Goal: Transaction & Acquisition: Download file/media

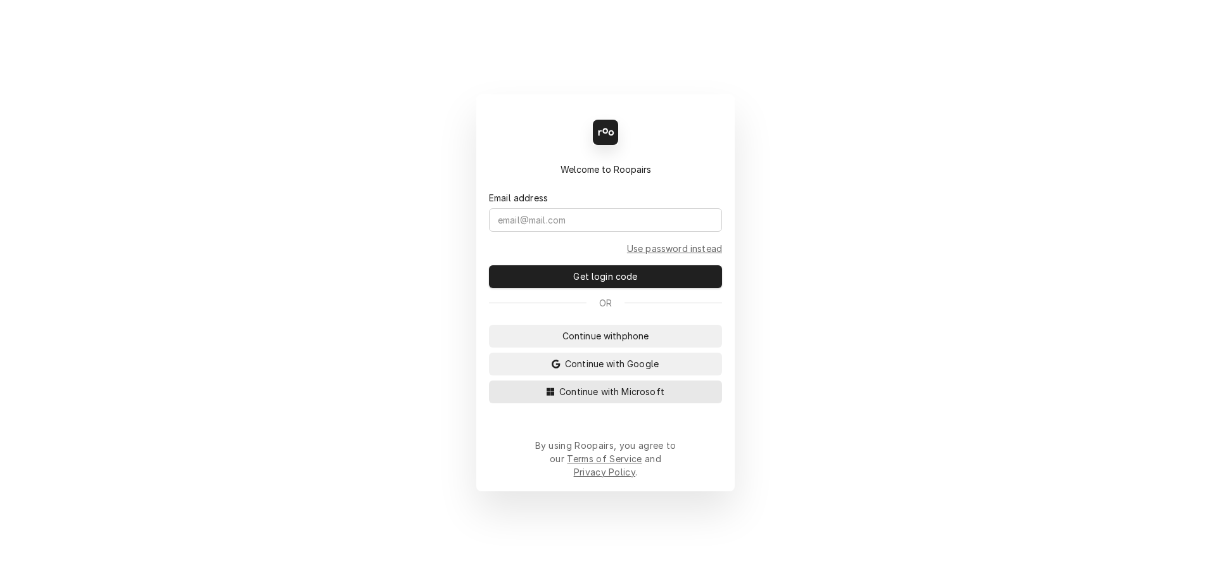
click at [619, 398] on span "Continue with Microsoft" at bounding box center [612, 391] width 110 height 13
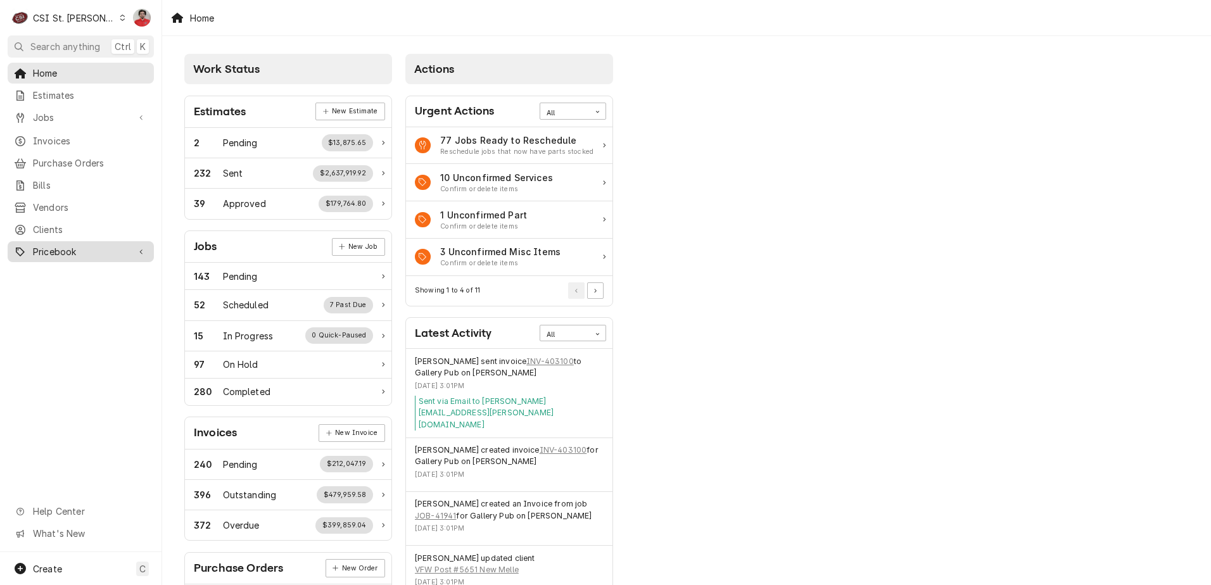
click at [54, 248] on span "Pricebook" at bounding box center [81, 251] width 96 height 13
click at [64, 289] on span "Parts & Materials" at bounding box center [90, 295] width 115 height 13
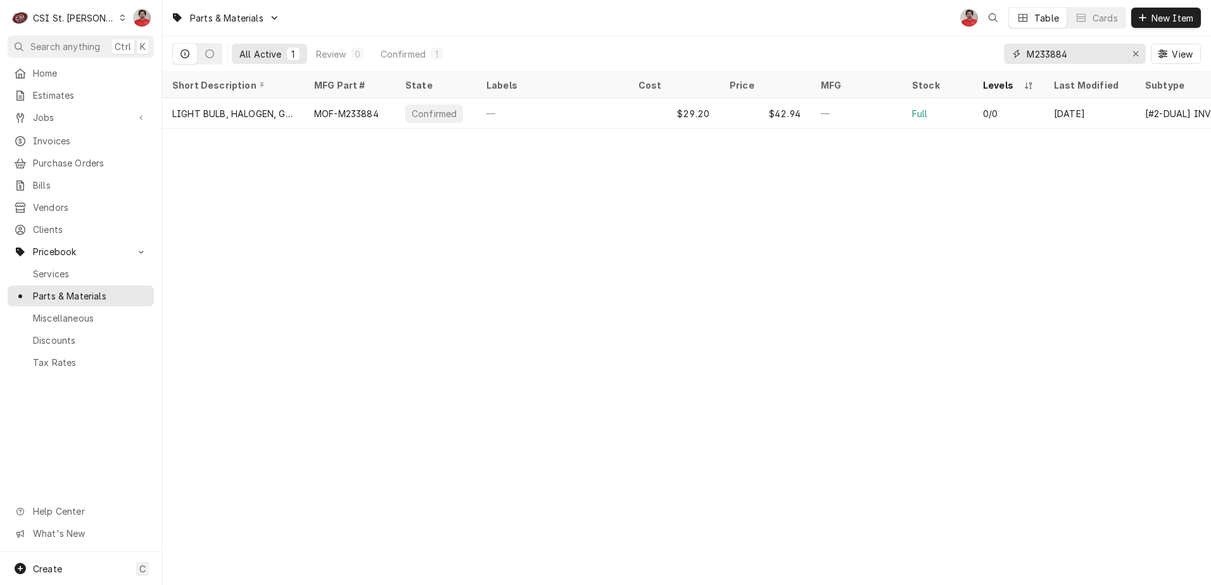
drag, startPoint x: 1103, startPoint y: 53, endPoint x: 729, endPoint y: 47, distance: 373.6
click at [729, 47] on div "All Active 1 Review 0 Confirmed 1 M233884 View" at bounding box center [686, 53] width 1028 height 35
paste input "PIT-B6746001"
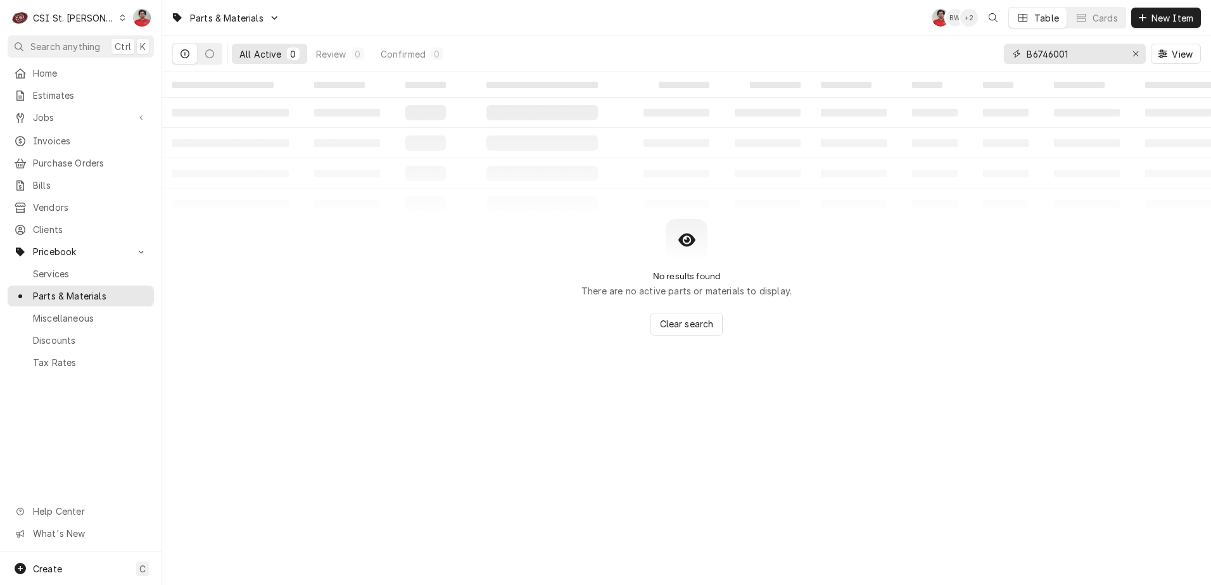
drag, startPoint x: 1085, startPoint y: 54, endPoint x: 803, endPoint y: 53, distance: 282.4
click at [803, 53] on div "All Active 0 Review 0 Confirmed 0 B6746001 View" at bounding box center [686, 53] width 1028 height 35
paste input "6"
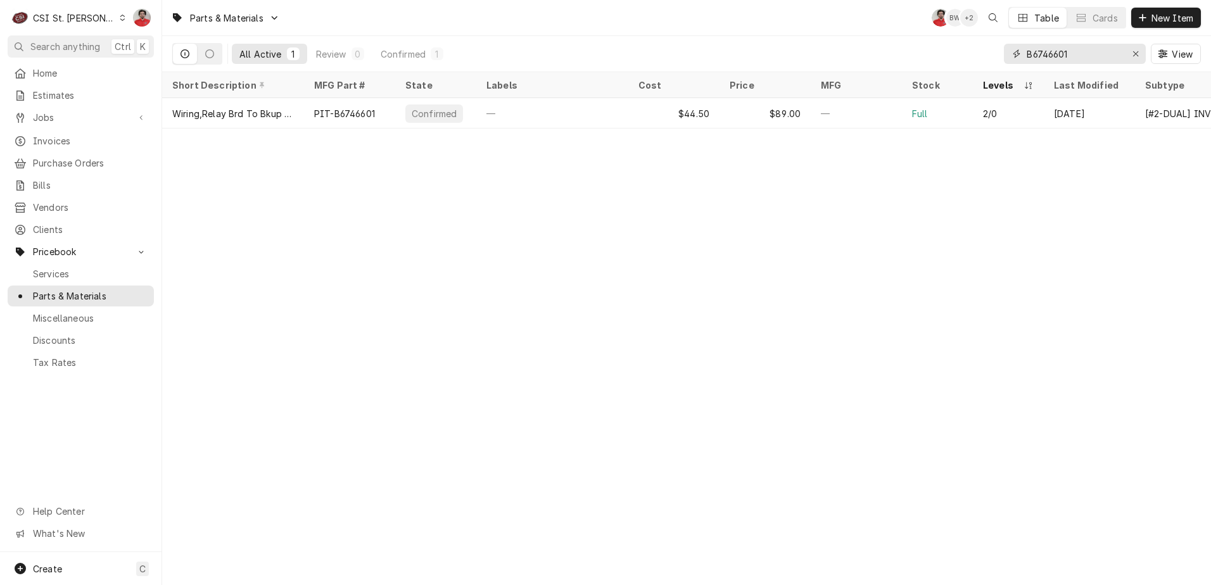
drag, startPoint x: 1078, startPoint y: 54, endPoint x: 746, endPoint y: 54, distance: 331.1
click at [752, 56] on div "All Active 1 Review 0 Confirmed 1 B6746601 View" at bounding box center [686, 53] width 1028 height 35
paste input "A421ABC-02C"
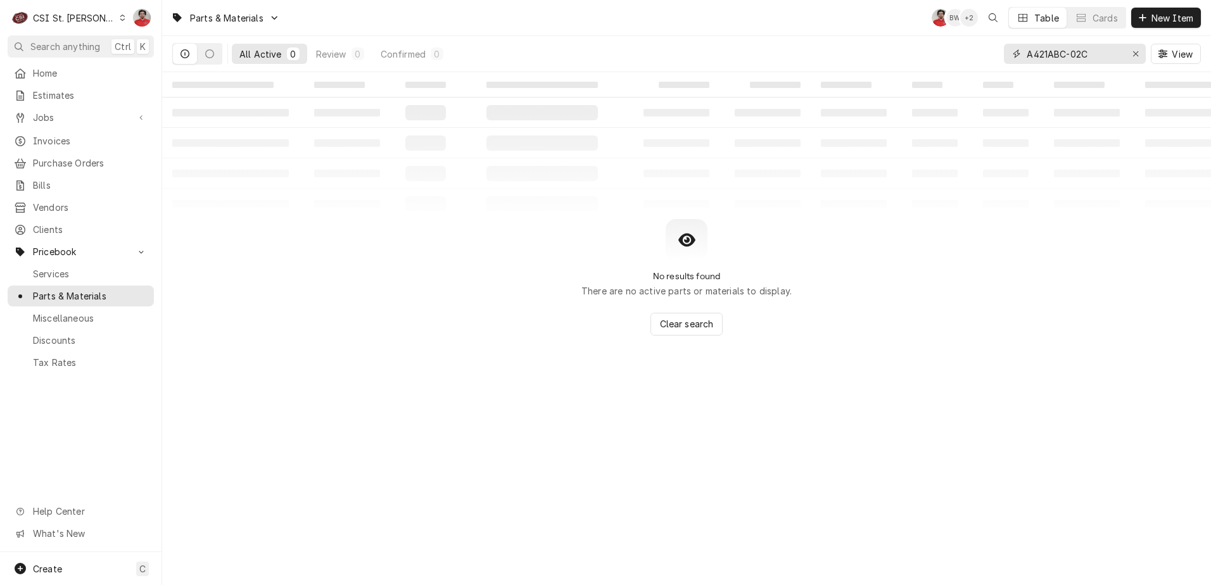
click at [1088, 53] on input "A421ABC-02C" at bounding box center [1073, 54] width 95 height 20
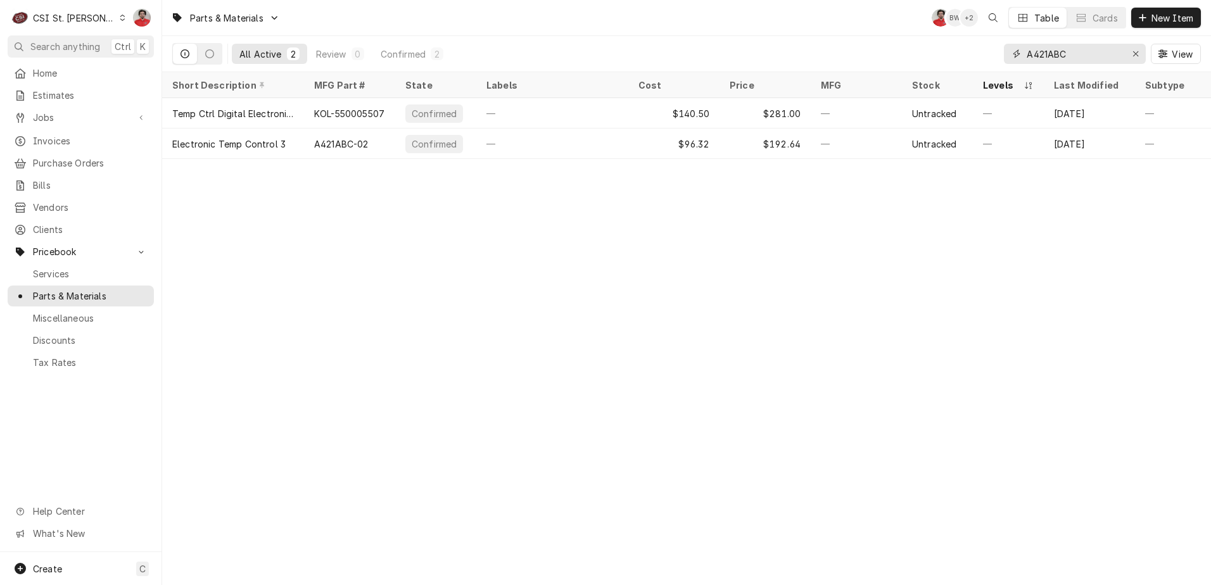
type input "A421ABC"
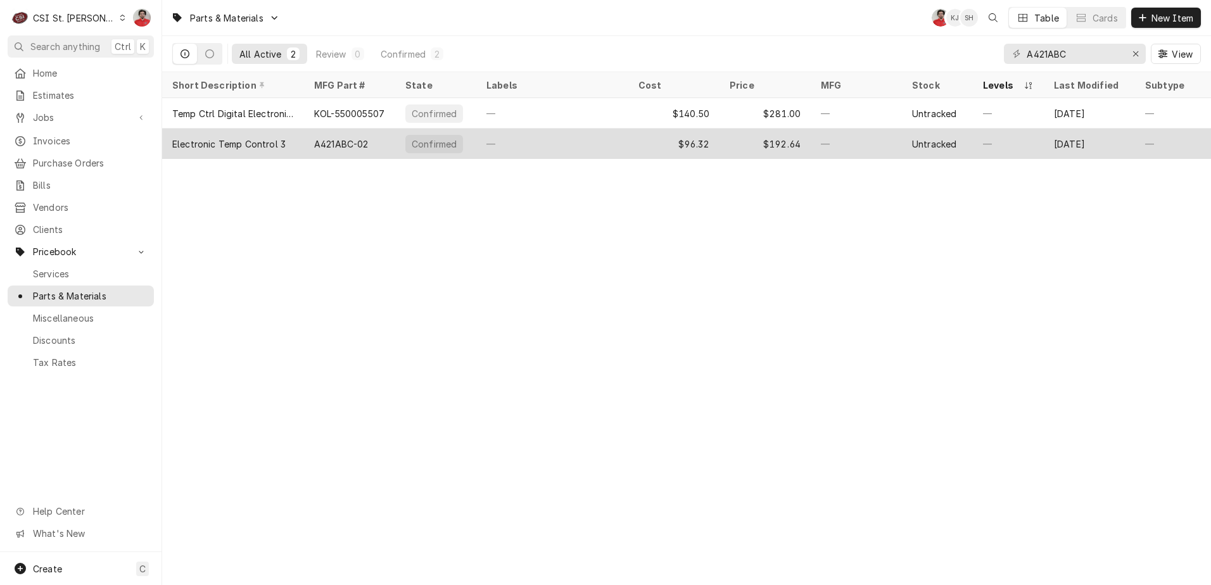
click at [503, 138] on div "—" at bounding box center [552, 144] width 152 height 30
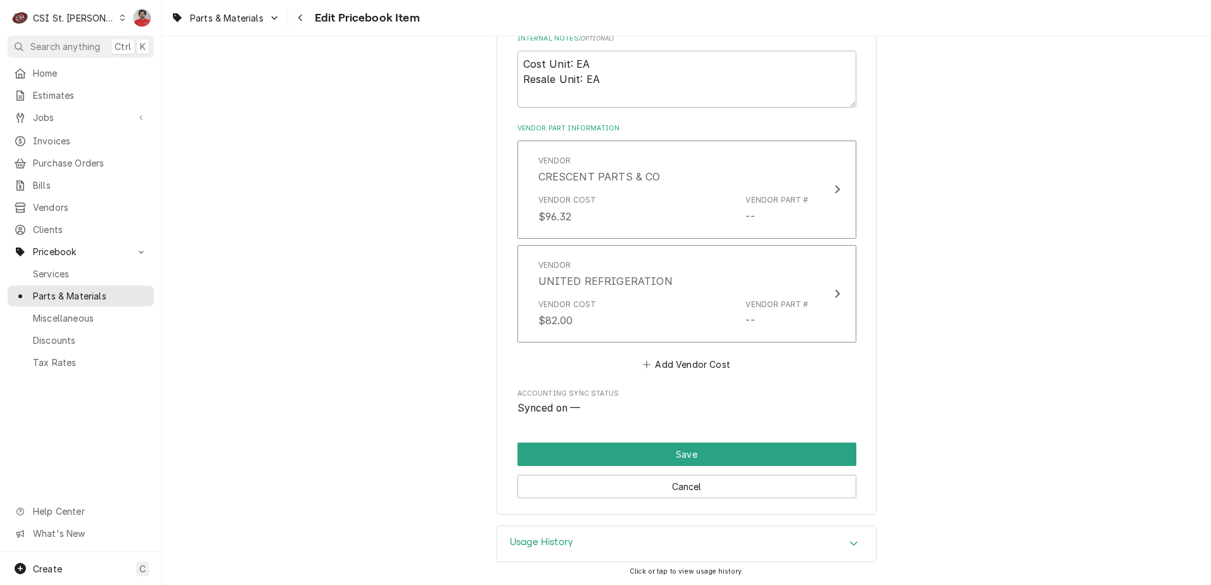
scroll to position [406, 0]
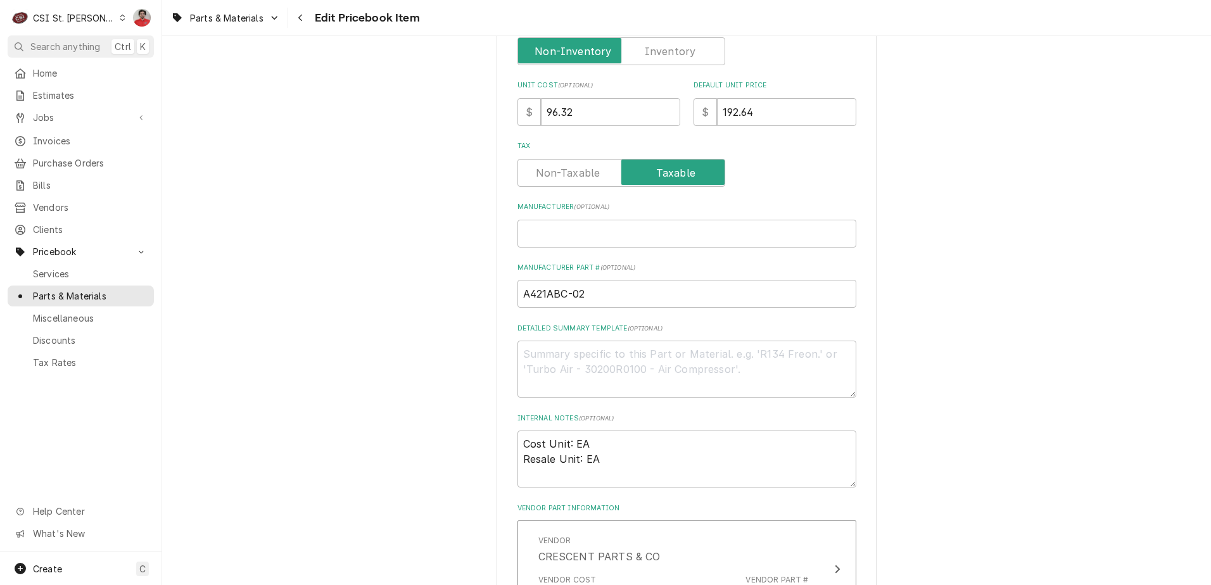
click at [662, 57] on label "Part Type" at bounding box center [621, 51] width 208 height 28
click at [662, 57] on input "Part Type" at bounding box center [621, 51] width 196 height 28
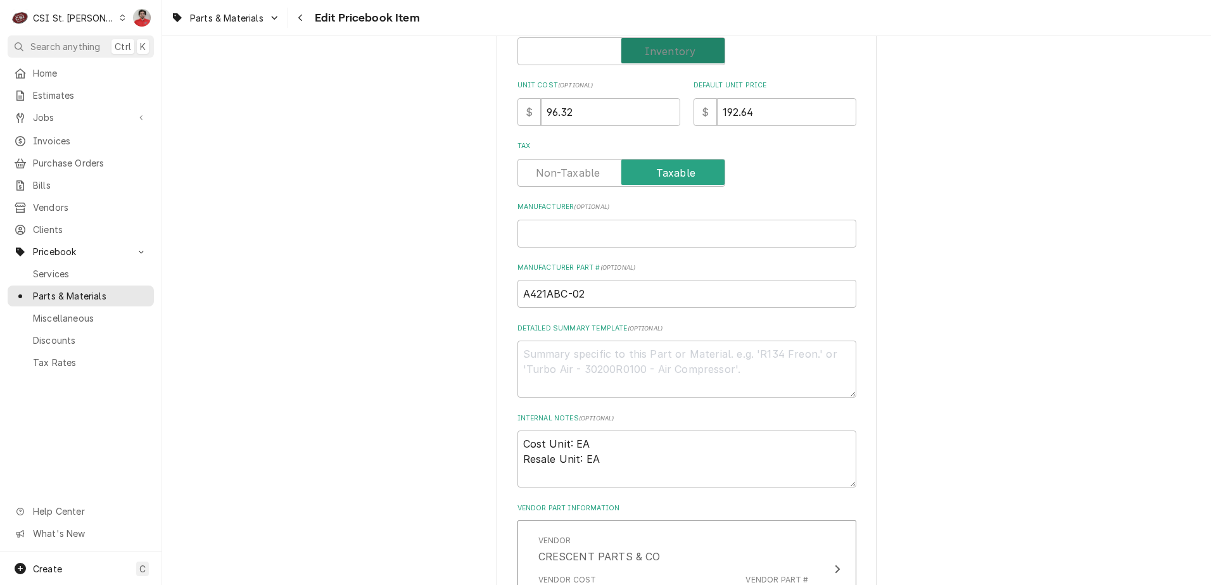
checkbox input "true"
type textarea "x"
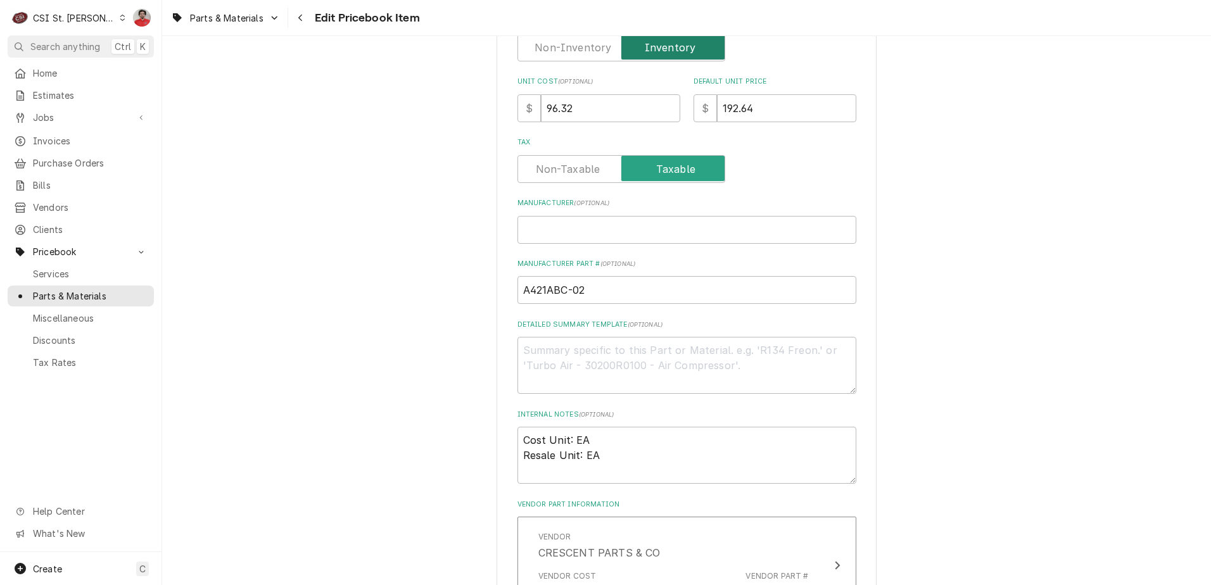
scroll to position [469, 0]
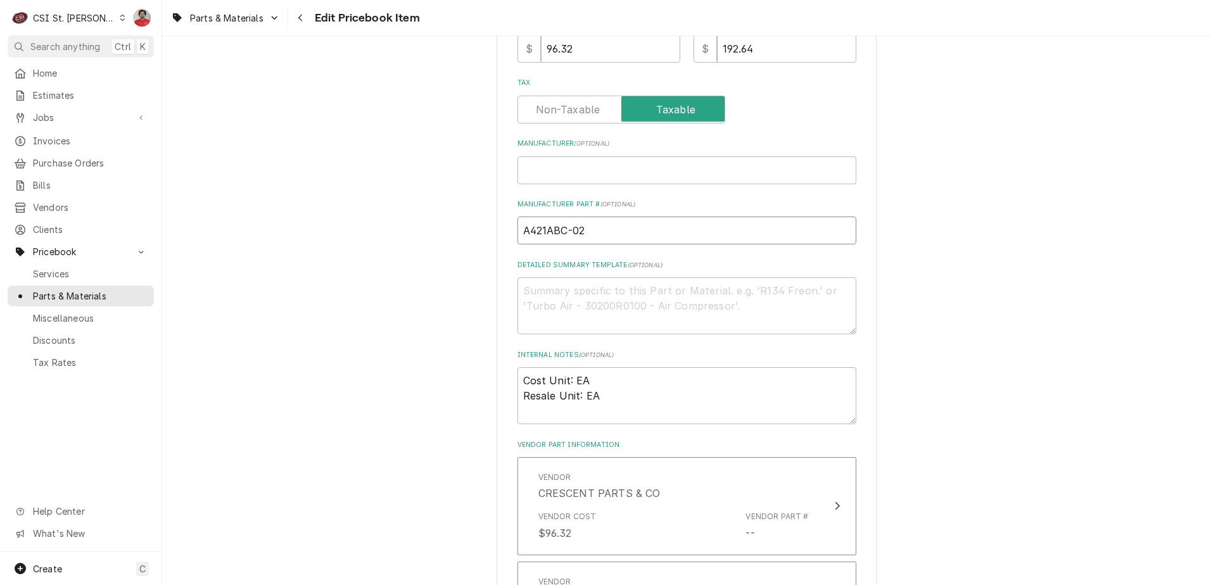
drag, startPoint x: 566, startPoint y: 234, endPoint x: 469, endPoint y: 234, distance: 96.9
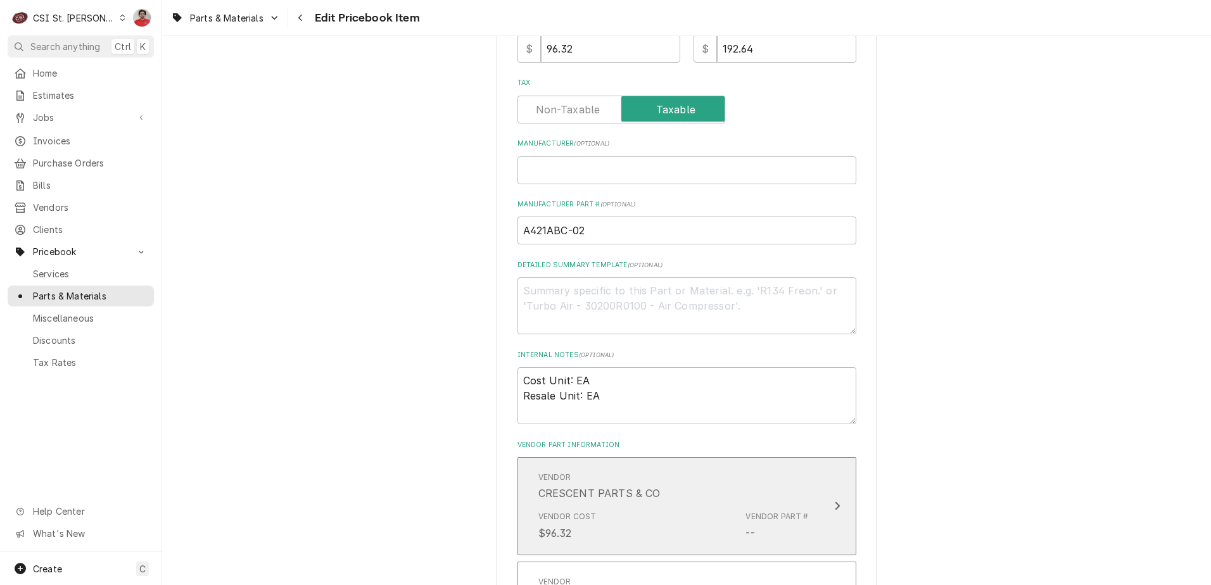
click at [708, 481] on div "Vendor CRESCENT PARTS & CO" at bounding box center [673, 486] width 270 height 39
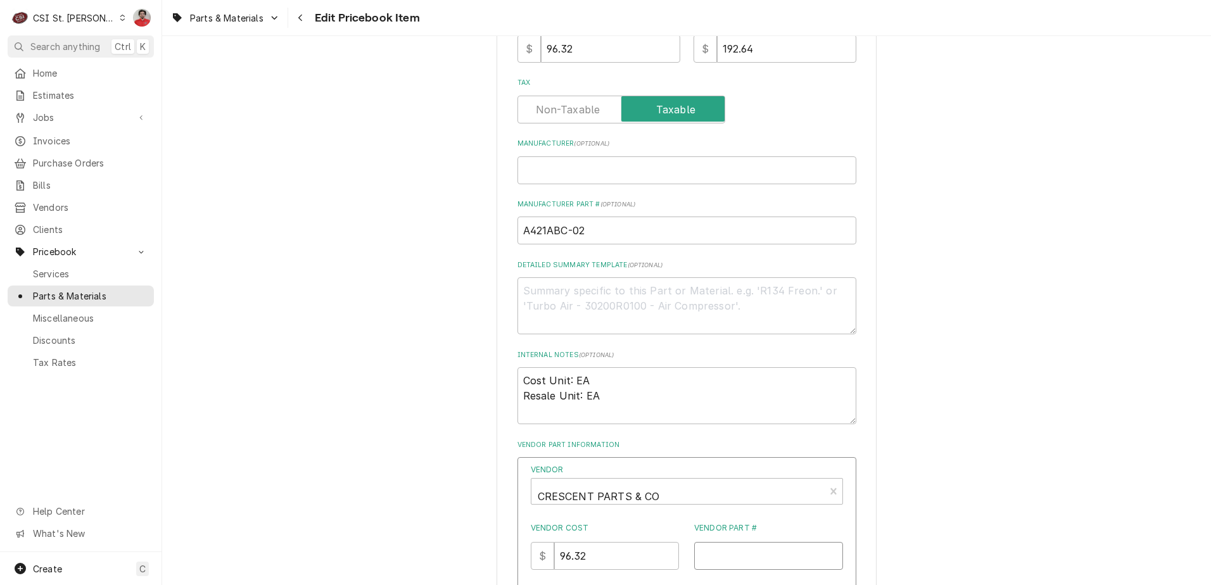
click at [738, 558] on input "Vendor Part #" at bounding box center [768, 556] width 149 height 28
paste input "A421ABC-02"
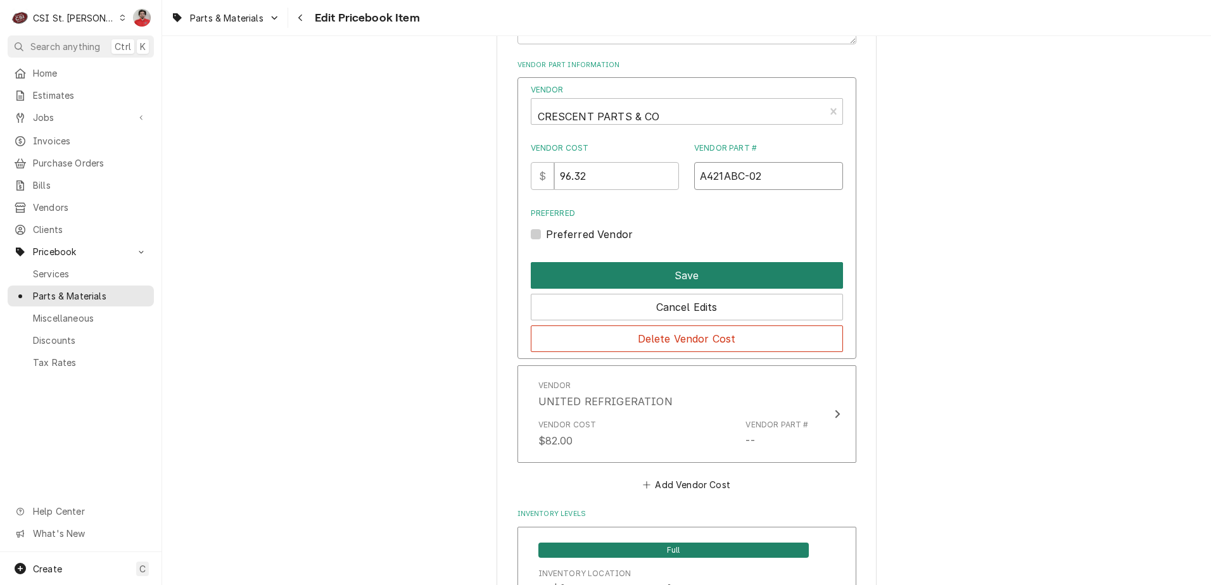
type input "A421ABC-02"
click at [674, 272] on button "Save" at bounding box center [687, 275] width 312 height 27
type textarea "x"
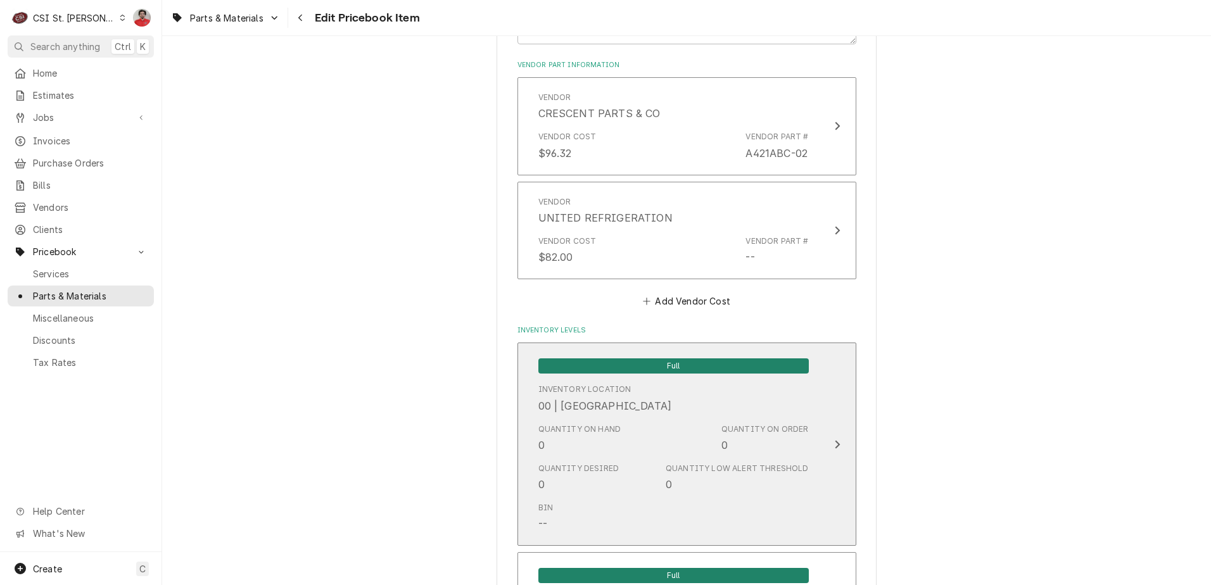
click at [737, 461] on div "Quantity Desired 0 Quantity Low Alert Threshold 0" at bounding box center [673, 477] width 270 height 39
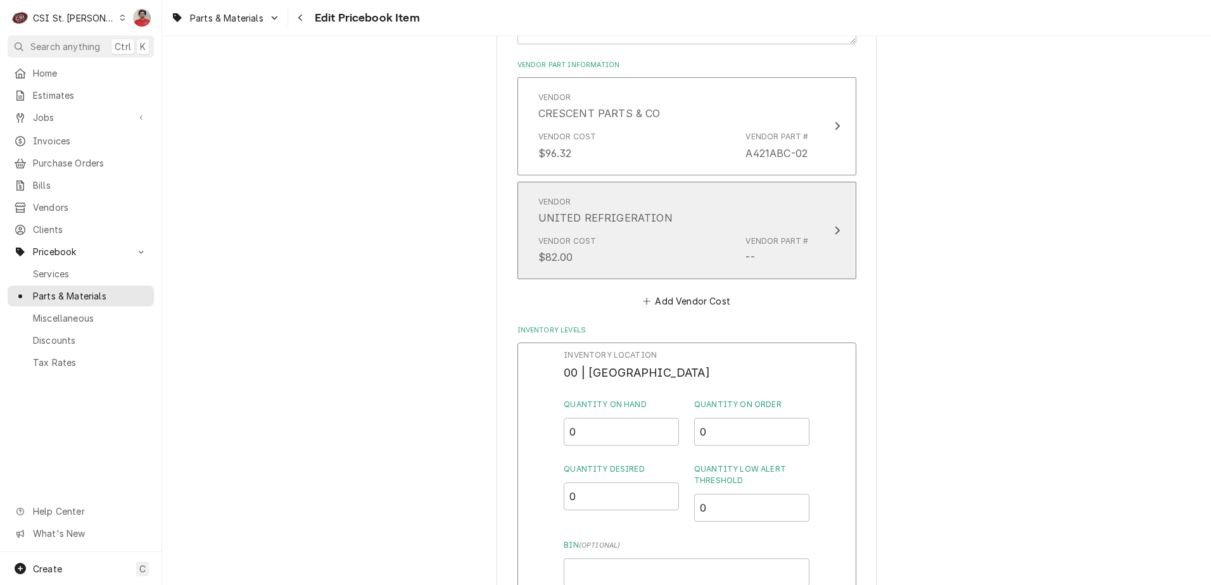
click at [707, 239] on div "Vendor Cost $82.00 Vendor Part # --" at bounding box center [673, 249] width 270 height 39
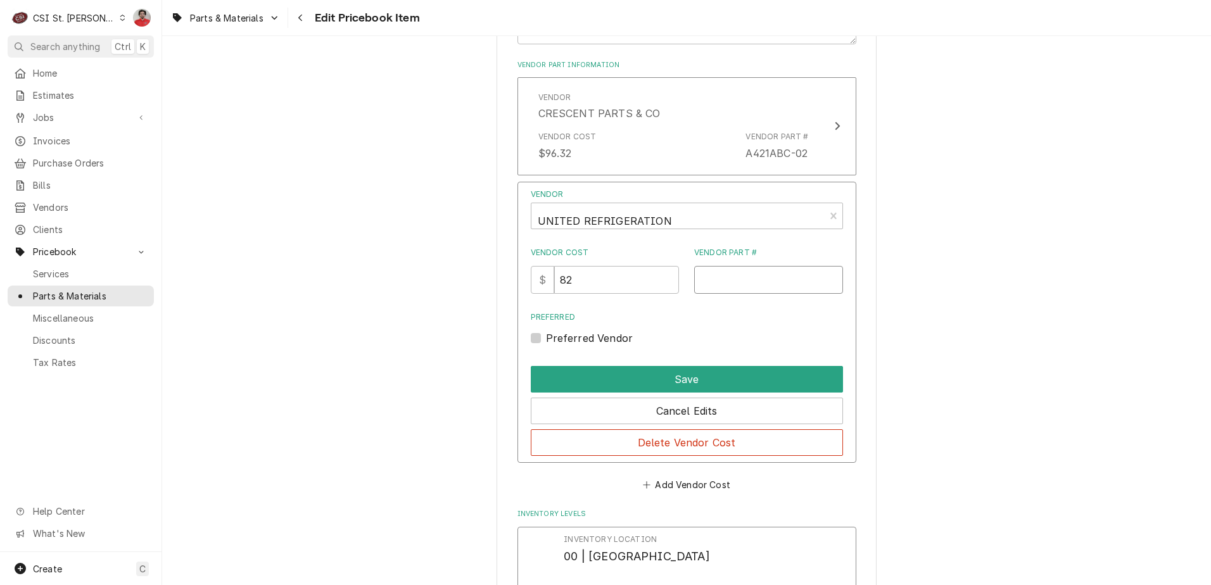
click at [722, 292] on input "Vendor Part #" at bounding box center [768, 280] width 149 height 28
paste input "A421ABC-02"
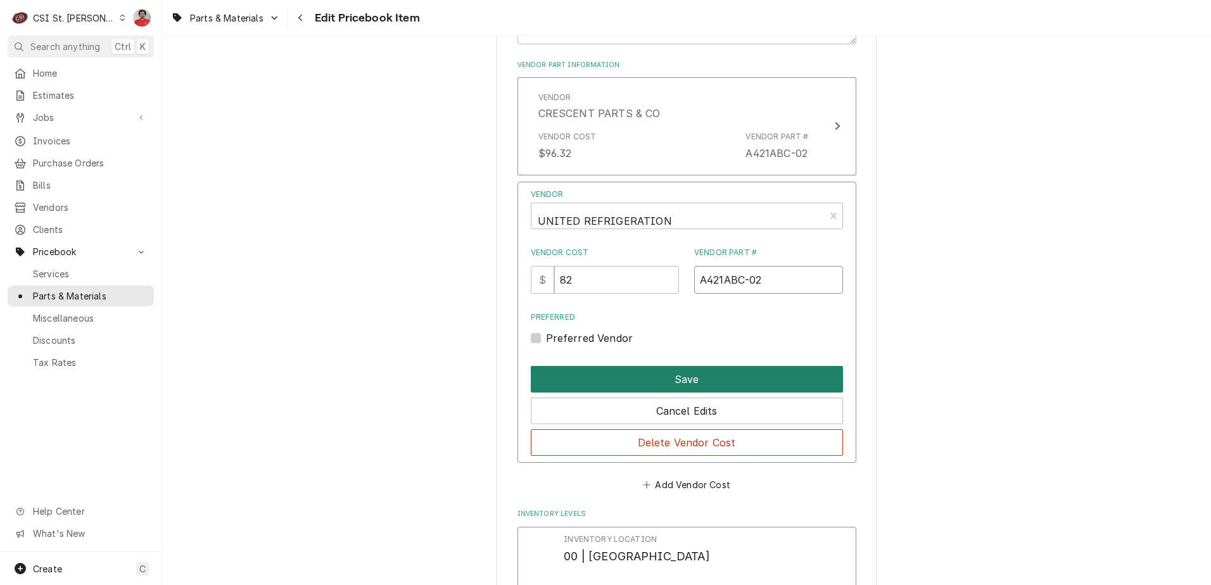
type input "A421ABC-02"
click at [698, 382] on button "Save" at bounding box center [687, 379] width 312 height 27
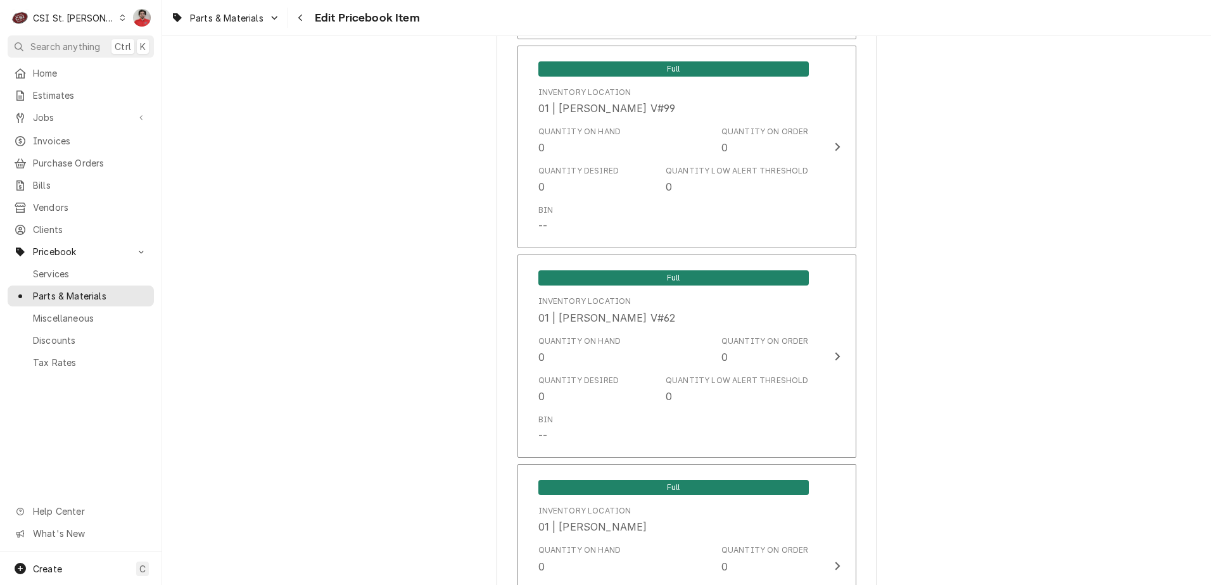
scroll to position [10847, 0]
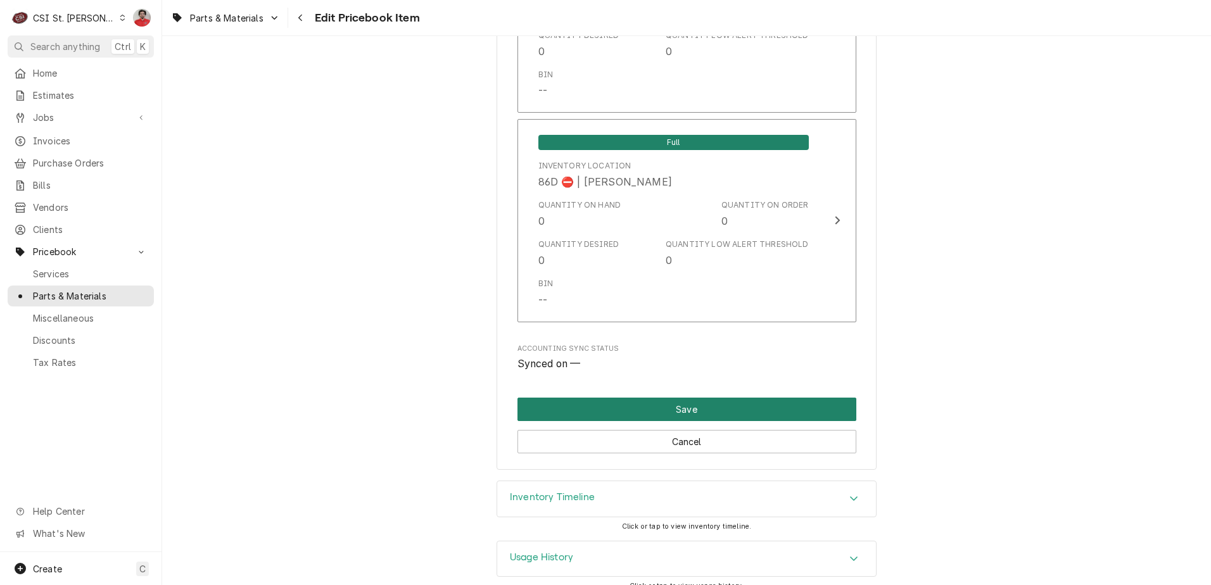
click at [744, 403] on button "Save" at bounding box center [686, 409] width 339 height 23
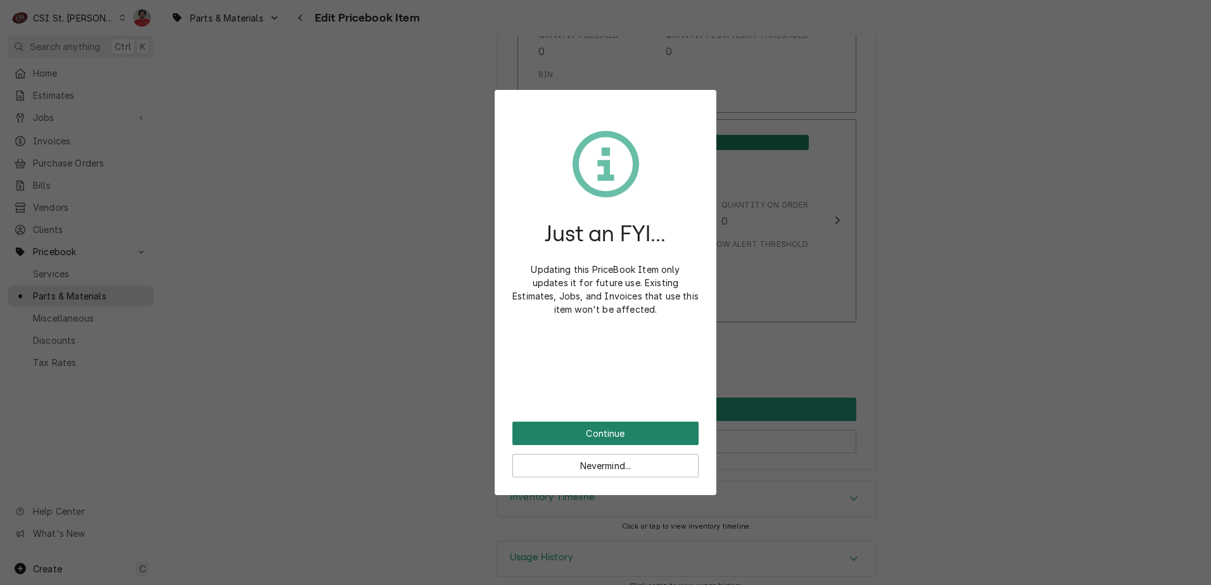
click at [643, 427] on button "Continue" at bounding box center [605, 433] width 186 height 23
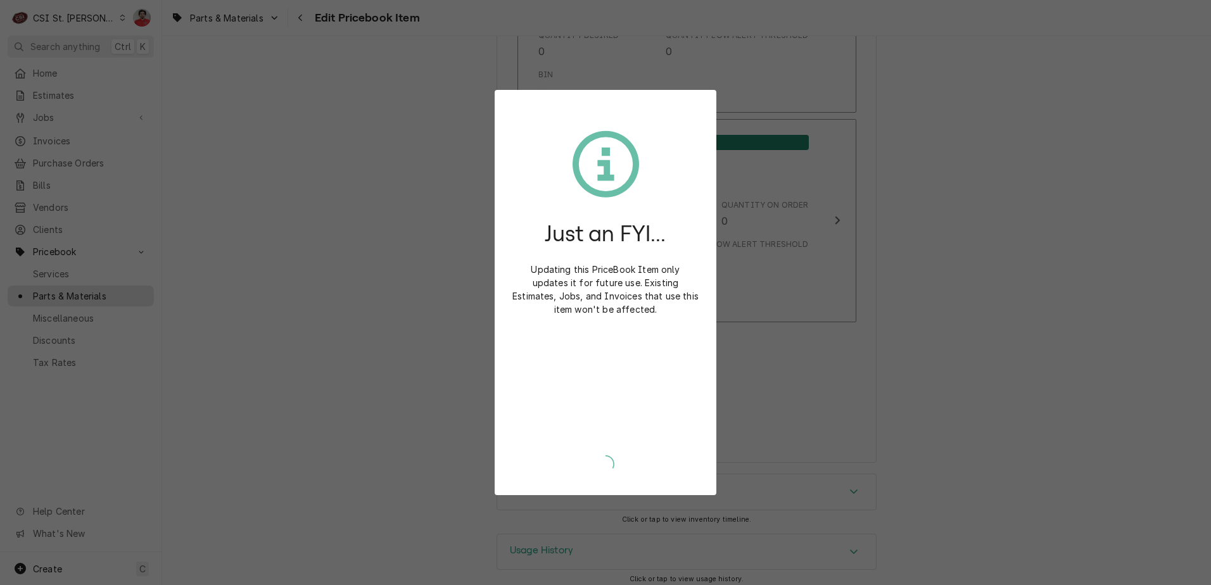
scroll to position [10840, 0]
type textarea "x"
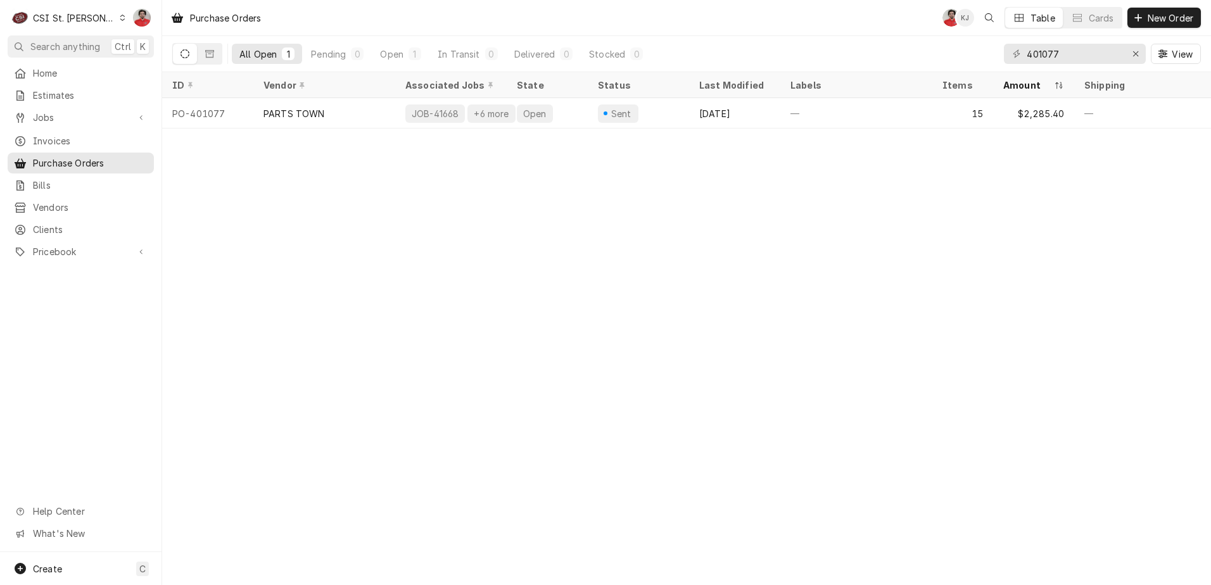
click at [1067, 68] on div "401077 View" at bounding box center [1101, 53] width 197 height 35
click at [1054, 47] on input "401077" at bounding box center [1073, 54] width 95 height 20
click at [1139, 58] on div "Erase input" at bounding box center [1135, 53] width 13 height 13
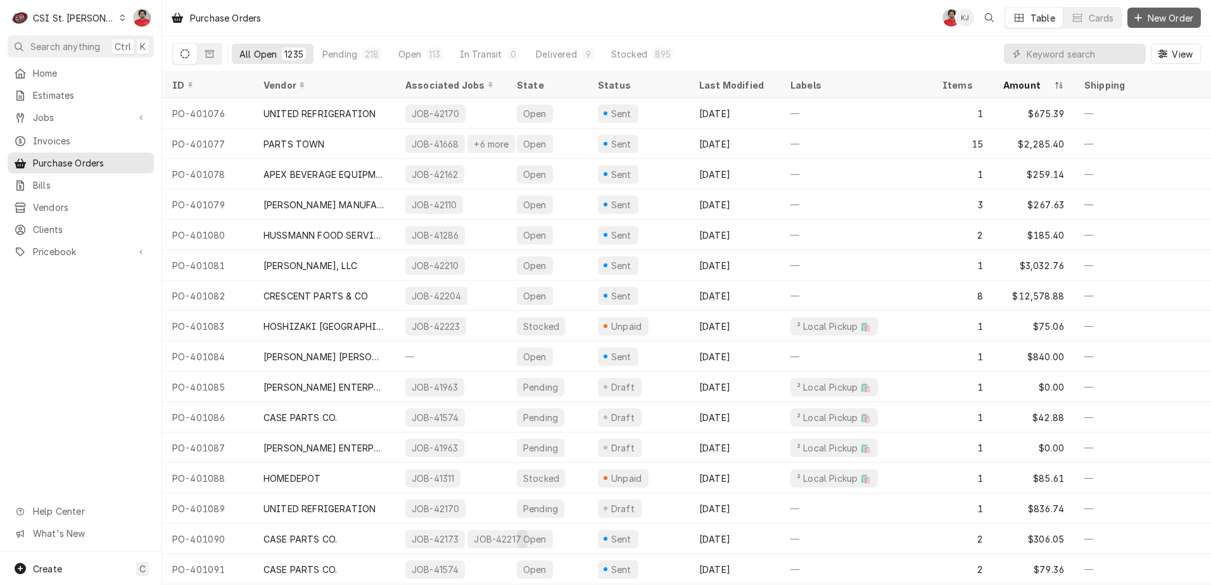
click at [1151, 21] on span "New Order" at bounding box center [1170, 17] width 51 height 13
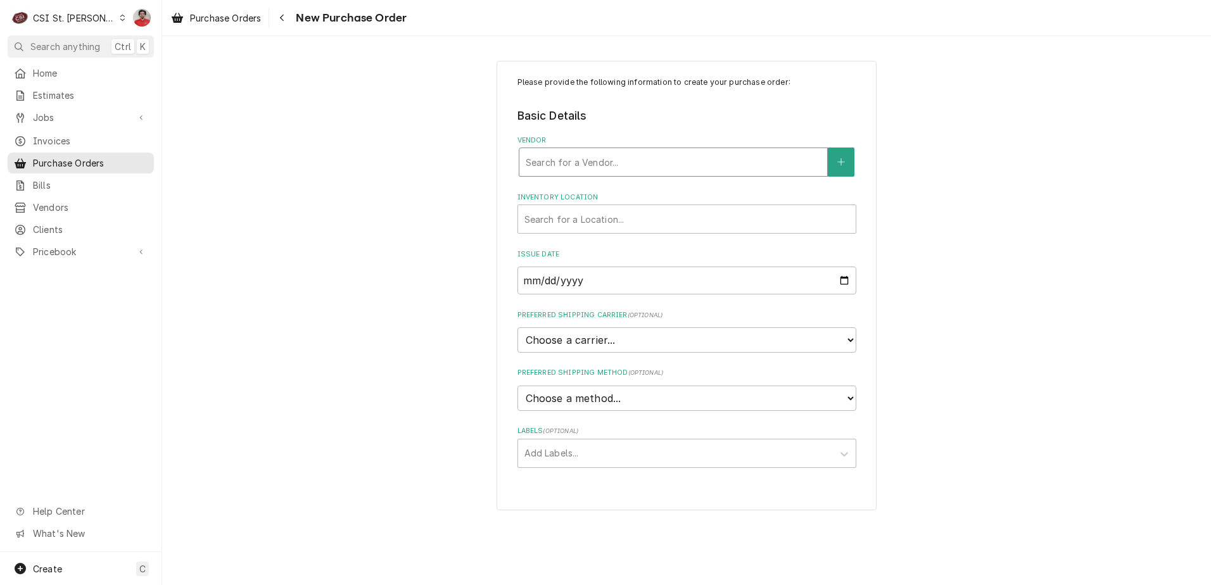
click at [576, 162] on div "Vendor" at bounding box center [672, 162] width 295 height 23
type input "uline"
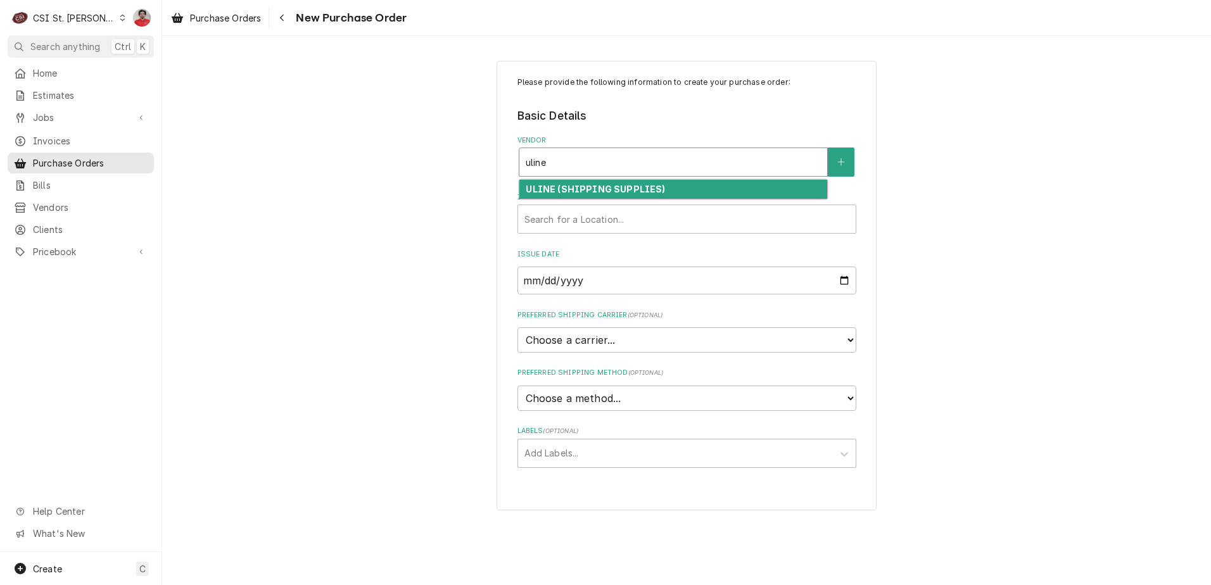
click at [605, 191] on strong "ULINE (SHIPPING SUPPLIES)" at bounding box center [594, 189] width 139 height 11
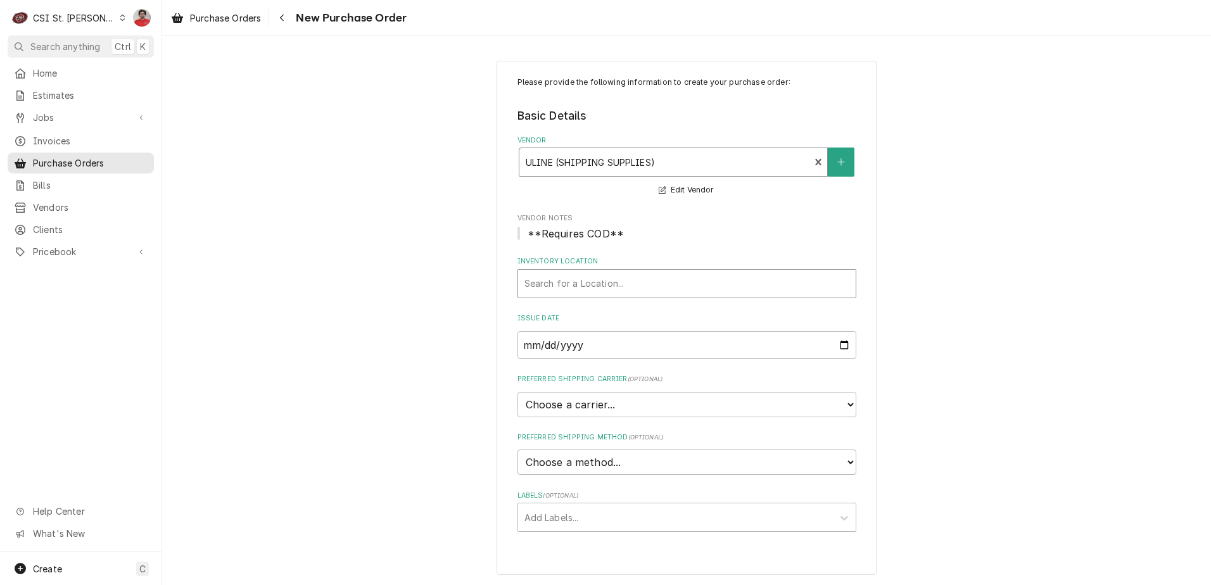
click at [600, 277] on div "Inventory Location" at bounding box center [686, 283] width 325 height 23
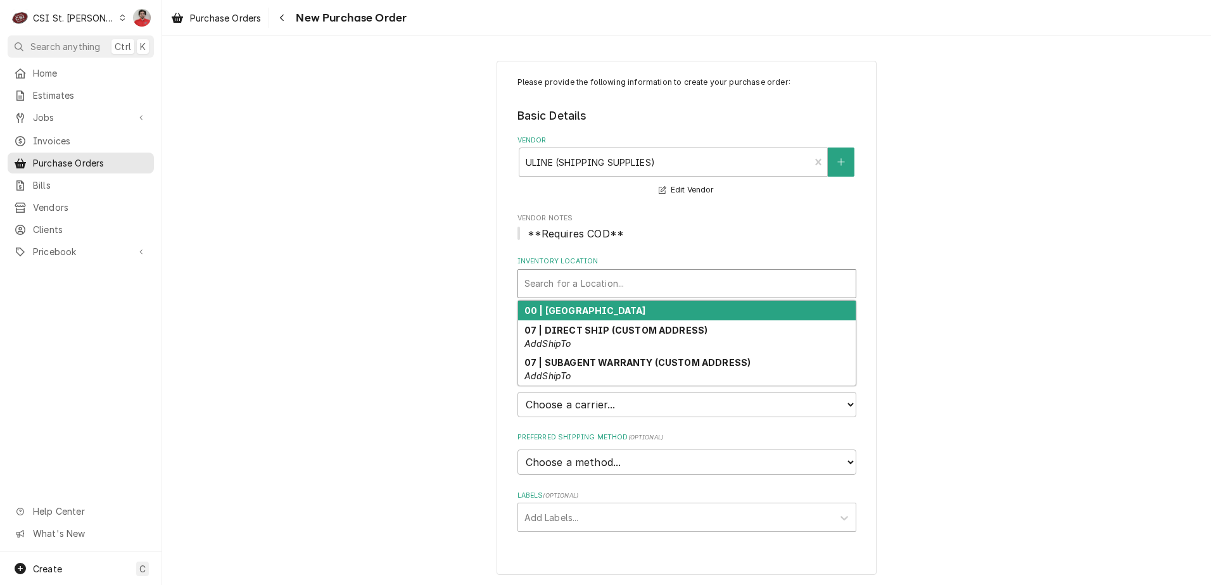
click at [598, 310] on strong "00 | STL WAREHOUSE" at bounding box center [585, 310] width 122 height 11
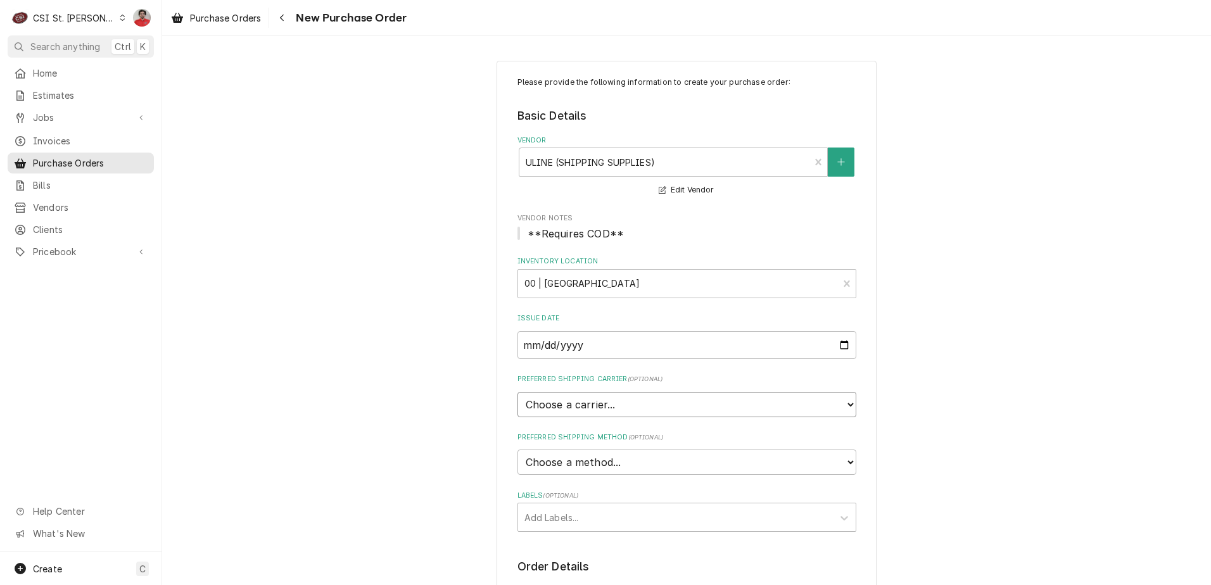
click at [600, 405] on select "Choose a carrier... U.S. Postal Service Stamps.com FedEx UPS DHL Express DHL EC…" at bounding box center [686, 404] width 339 height 25
click at [599, 403] on select "Choose a carrier... U.S. Postal Service Stamps.com FedEx UPS DHL Express DHL EC…" at bounding box center [686, 404] width 339 height 25
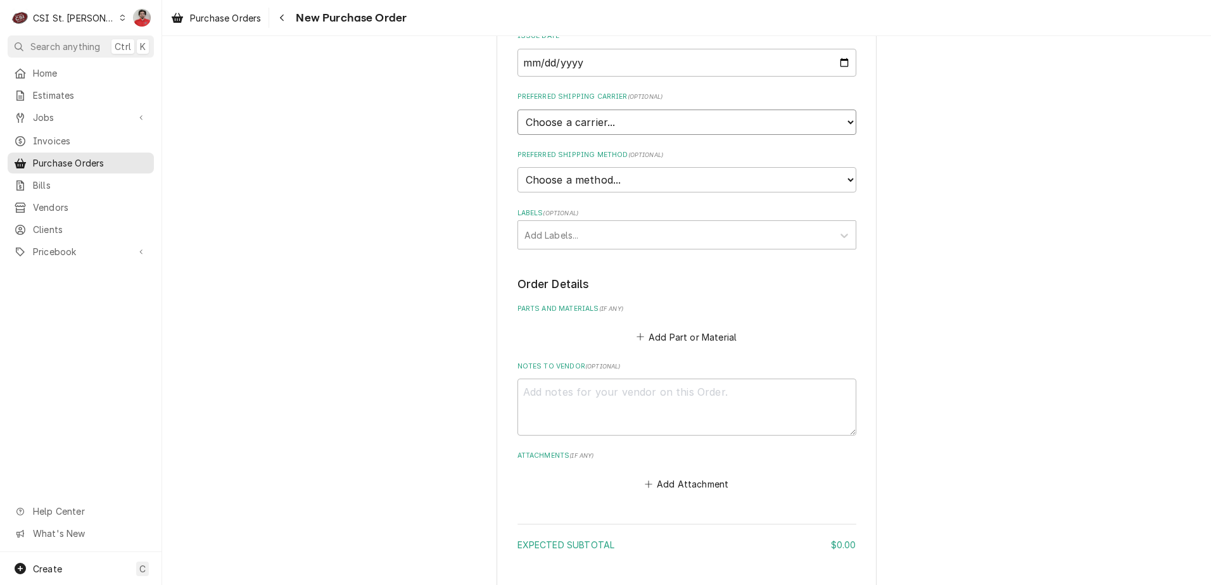
scroll to position [367, 0]
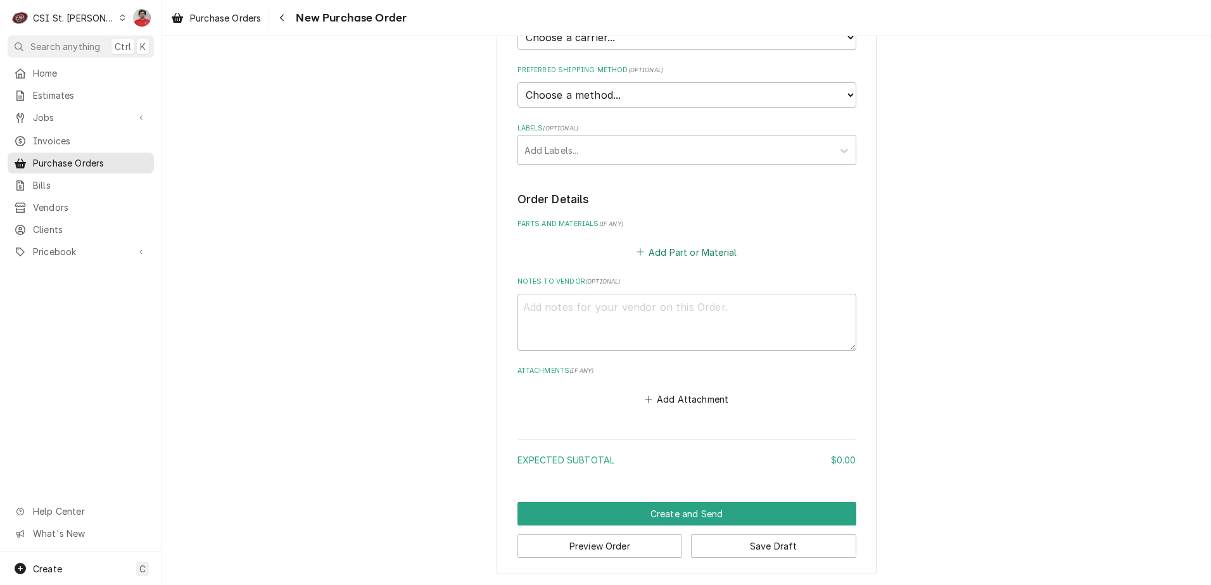
click at [644, 250] on button "Add Part or Material" at bounding box center [686, 252] width 104 height 18
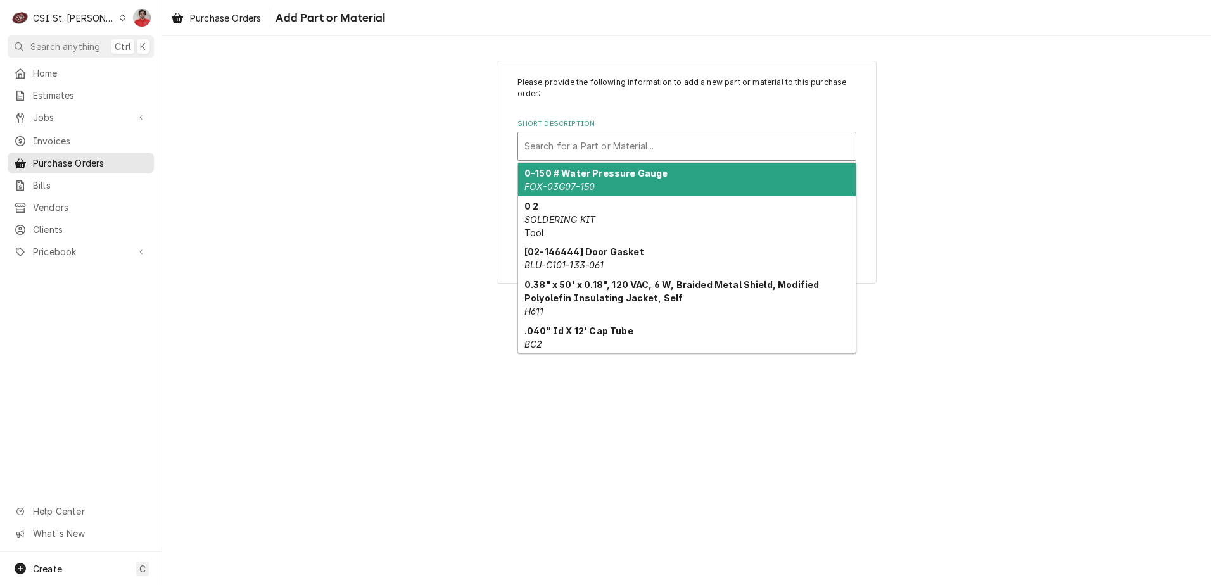
click at [595, 141] on div "Short Description" at bounding box center [686, 146] width 325 height 23
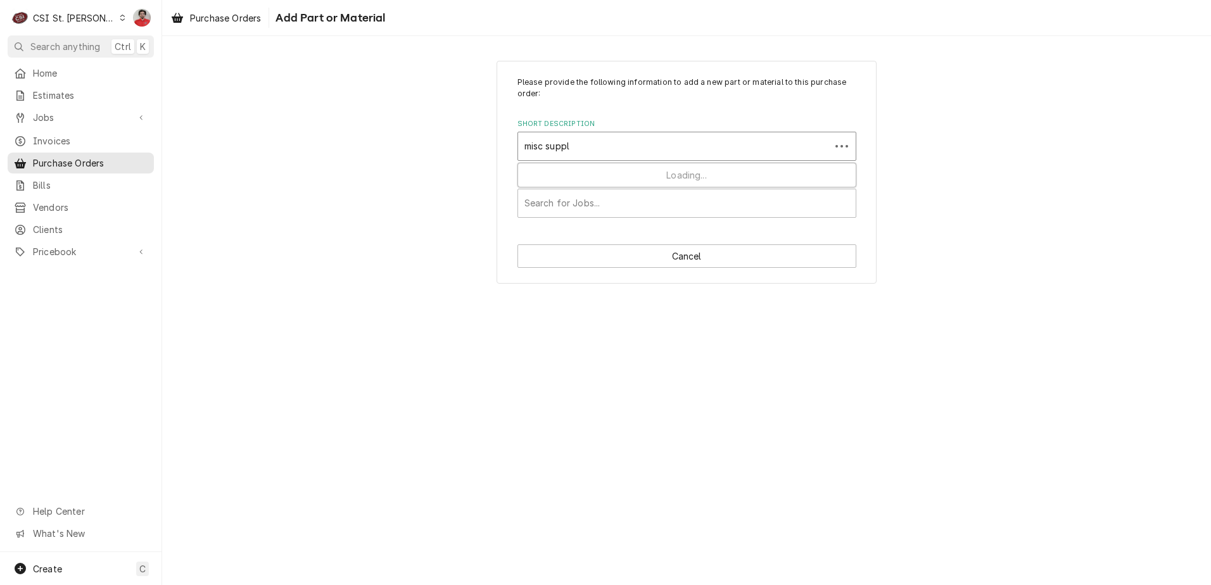
type input "misc supply"
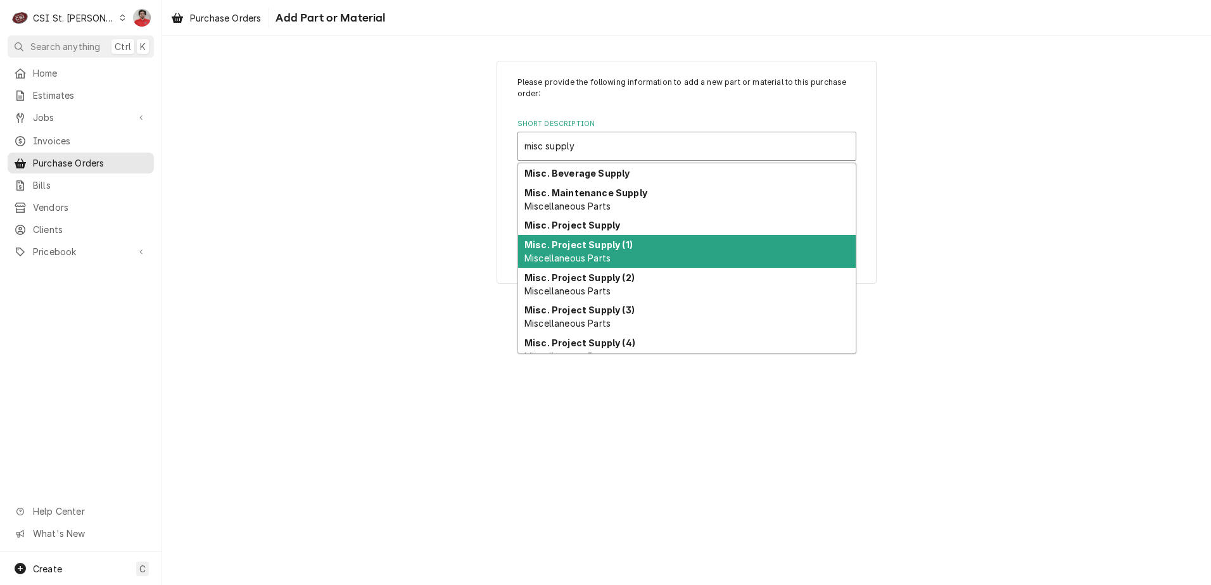
scroll to position [110, 0]
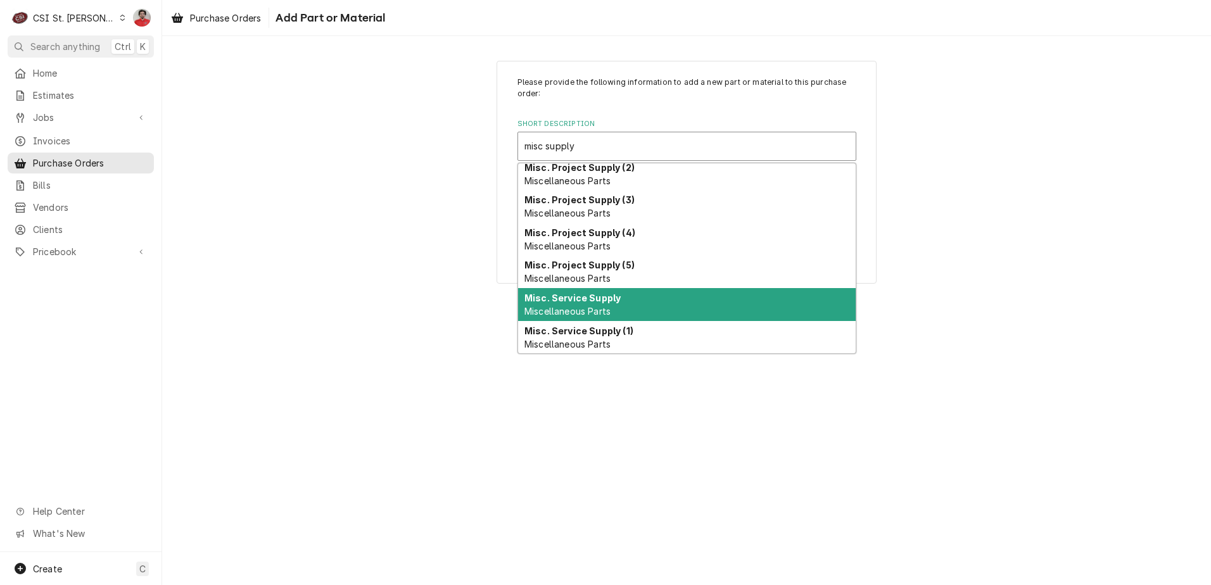
click at [590, 298] on strong "Misc. Service Supply" at bounding box center [572, 298] width 96 height 11
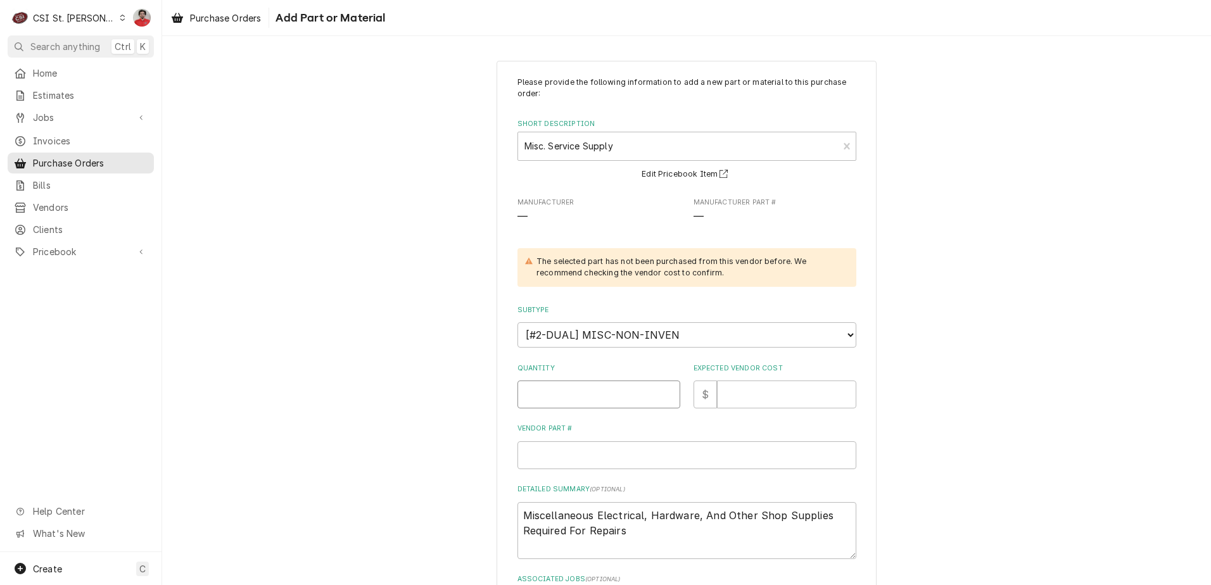
click at [595, 387] on input "Quantity" at bounding box center [598, 395] width 163 height 28
type textarea "x"
type input "1"
type textarea "x"
type input "5"
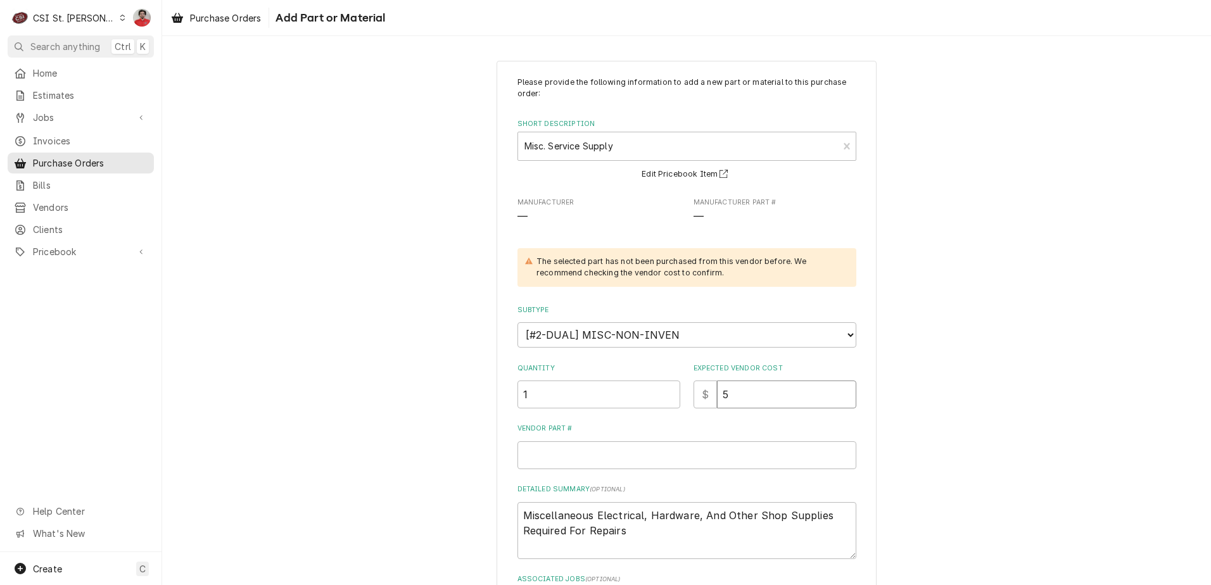
type textarea "x"
type input "50"
type textarea "x"
type input "5"
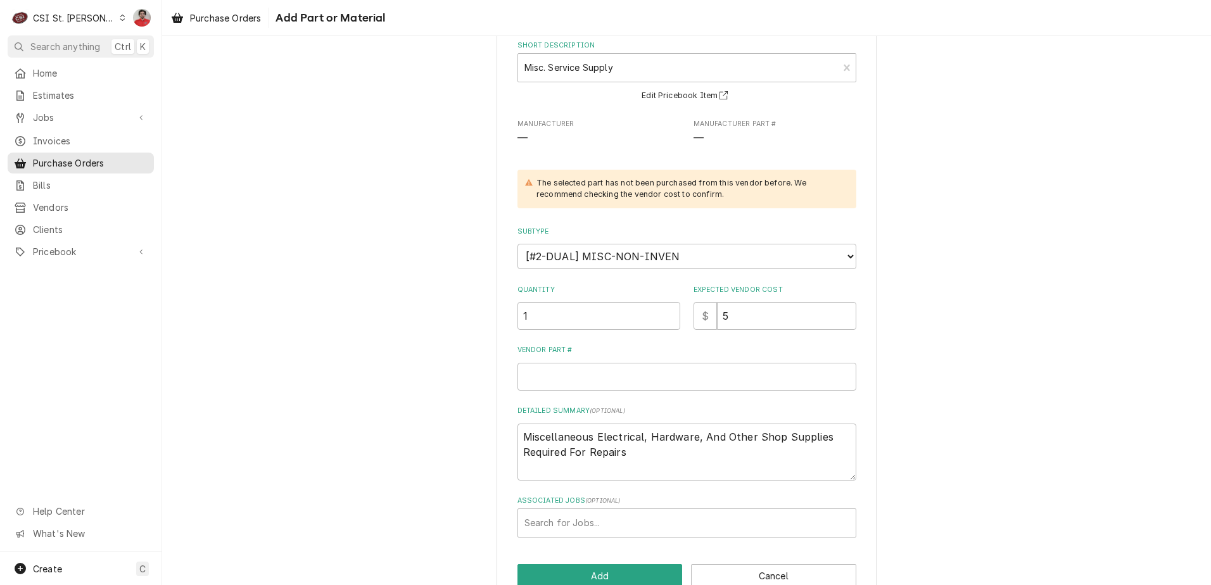
scroll to position [108, 0]
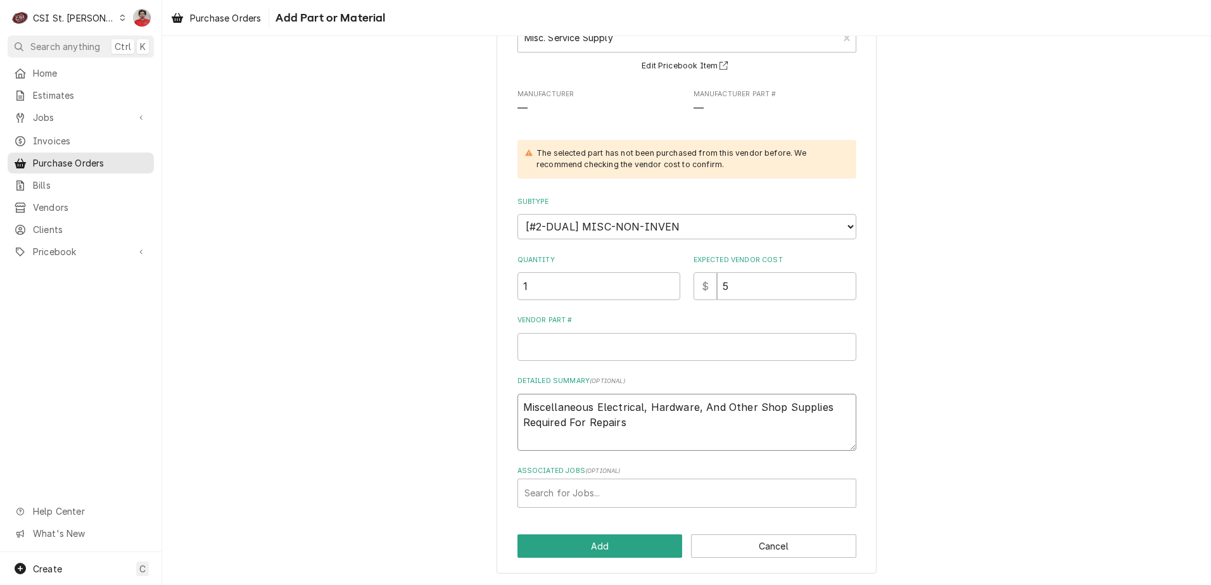
drag, startPoint x: 630, startPoint y: 421, endPoint x: 418, endPoint y: 391, distance: 214.2
click at [418, 391] on div "Please provide the following information to add a new part or material to this …" at bounding box center [686, 263] width 1048 height 644
type textarea "x"
type textarea "S"
type textarea "x"
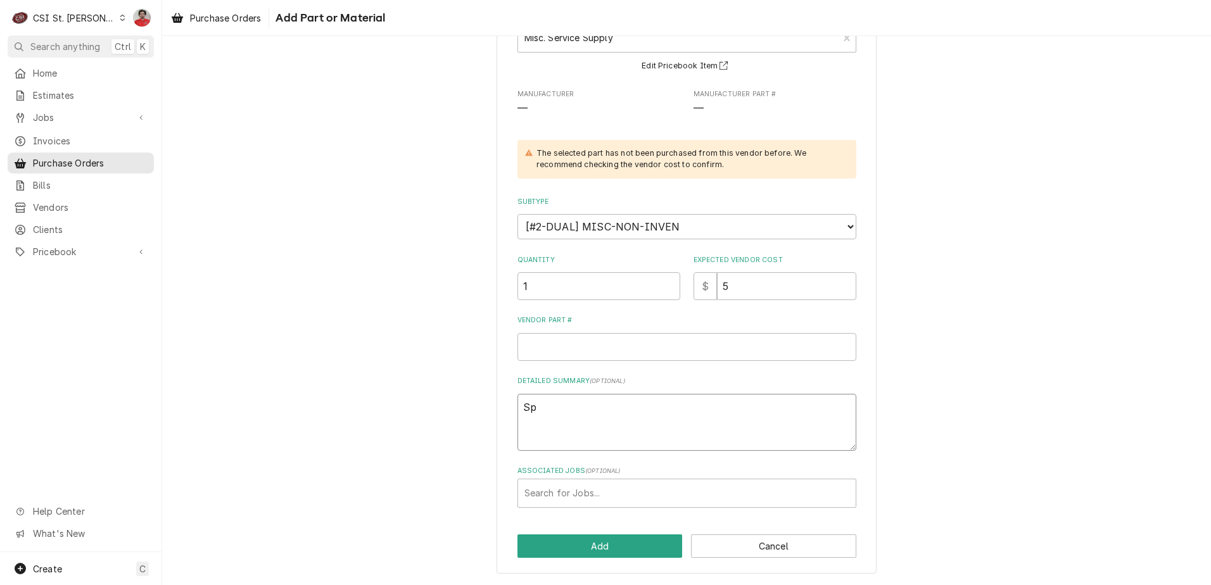
type textarea "Spr"
type textarea "x"
type textarea "Spri"
type textarea "x"
type textarea "Sprin"
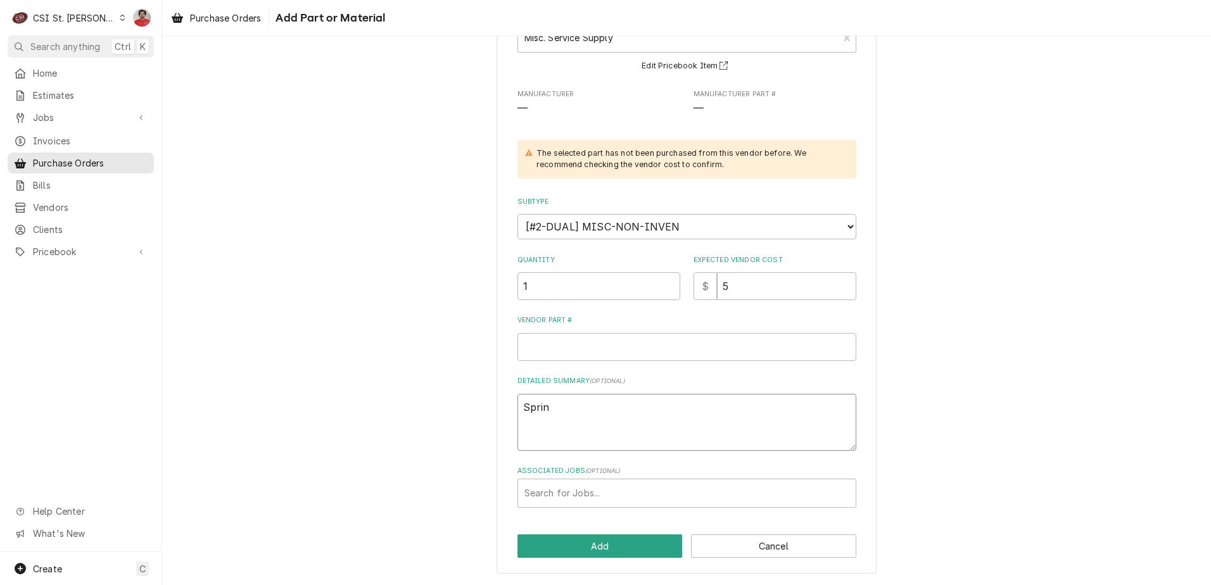
type textarea "x"
type textarea "Spring"
type textarea "x"
type textarea "Spring"
type textarea "x"
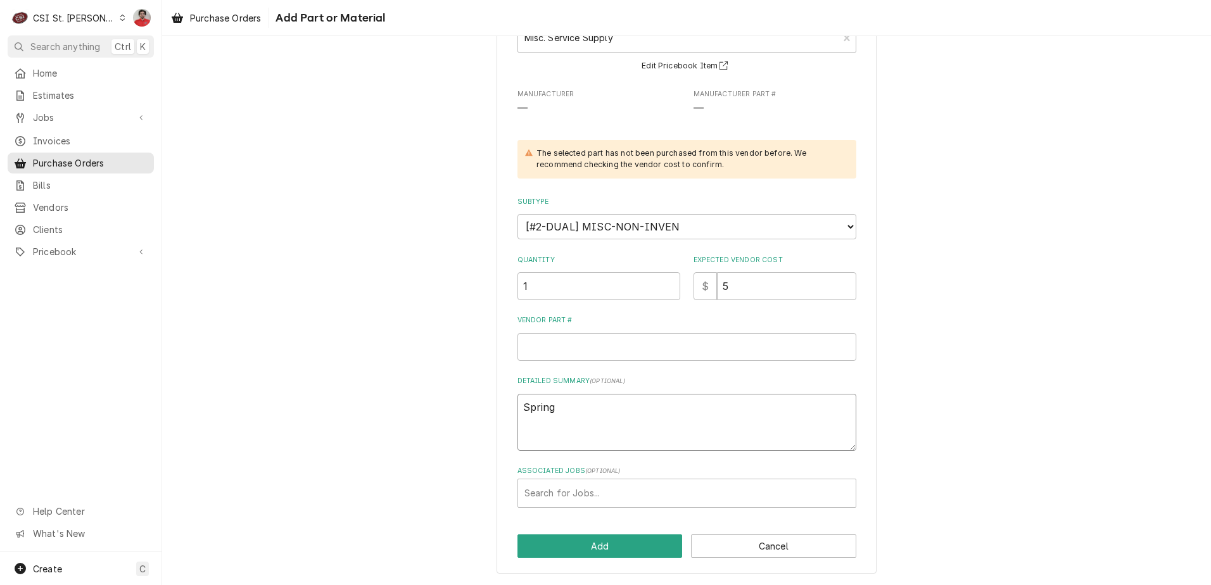
type textarea "Spring p"
type textarea "x"
type textarea "Spring pi"
type textarea "x"
type textarea "Spring pin"
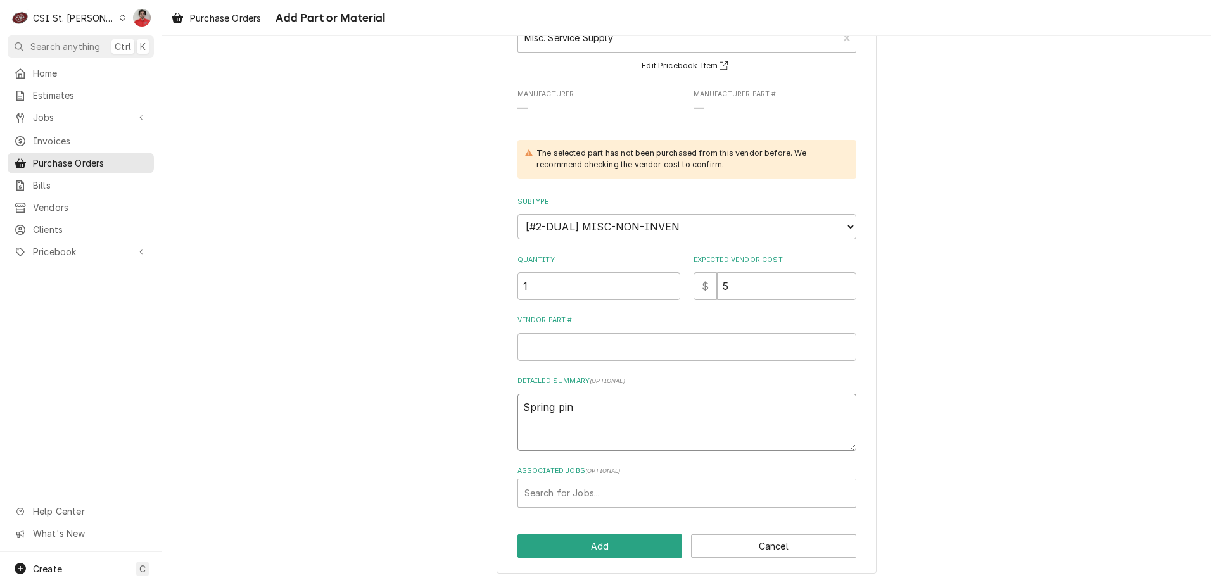
type textarea "x"
type textarea "Spring pin"
type textarea "x"
type textarea "Spring pin t"
type textarea "x"
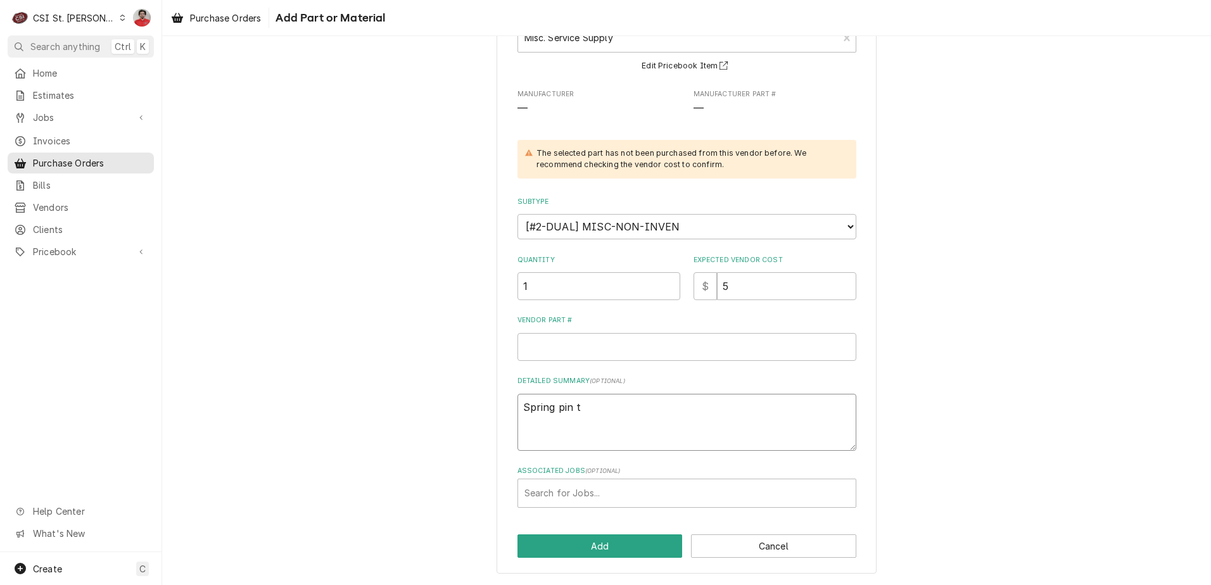
type textarea "Spring pin to"
type textarea "x"
type textarea "Spring pin to"
type textarea "x"
type textarea "Spring pin to r"
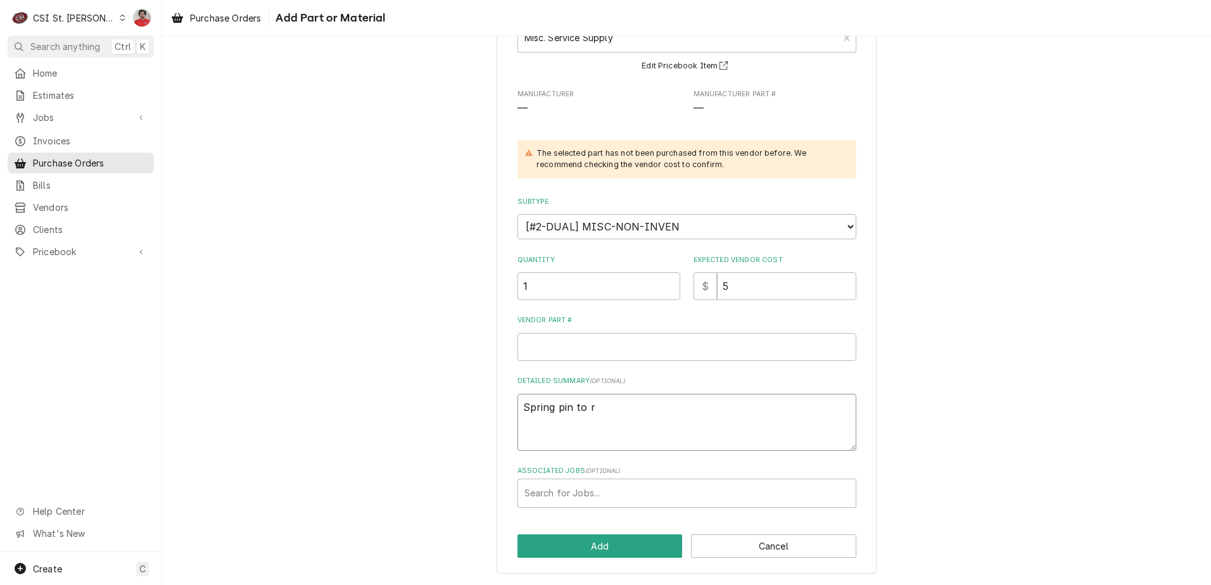
type textarea "x"
type textarea "Spring pin to re"
type textarea "x"
type textarea "Spring pin to rep"
type textarea "x"
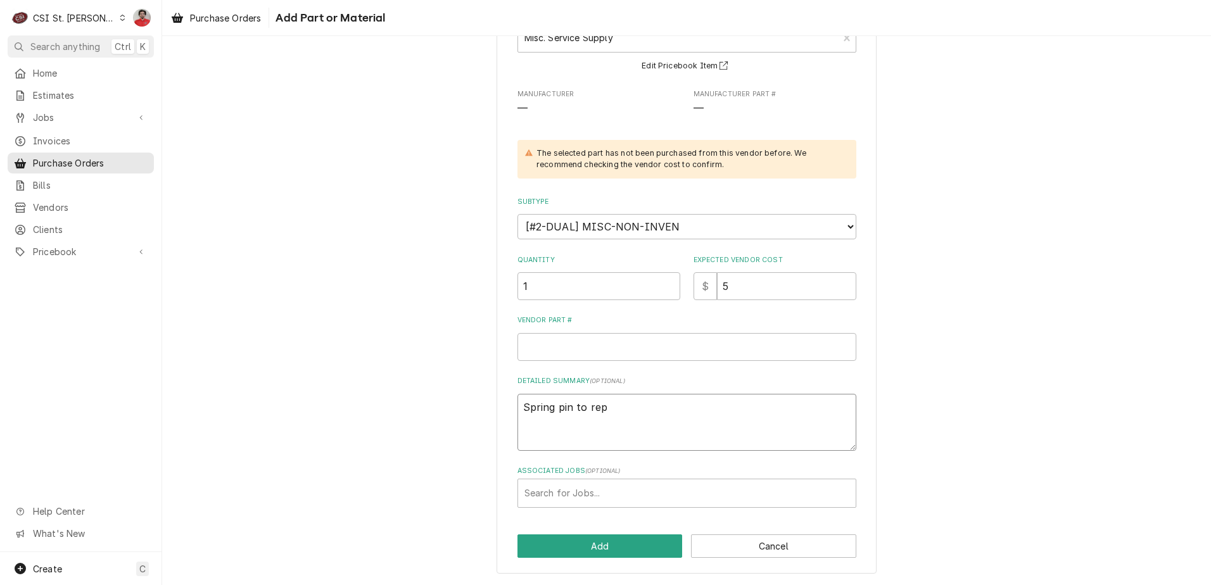
type textarea "Spring pin to repa"
type textarea "x"
type textarea "Spring pin to repai"
type textarea "x"
type textarea "Spring pin to repair"
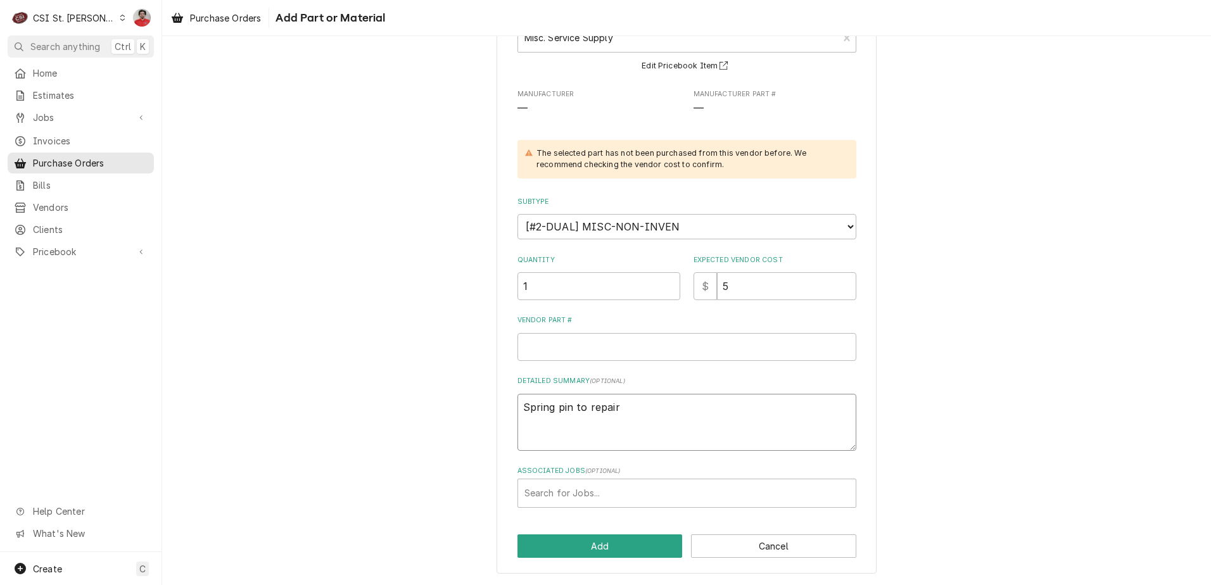
type textarea "x"
type textarea "Spring pin to repair"
type textarea "x"
type textarea "Spring pin to repair P"
type textarea "x"
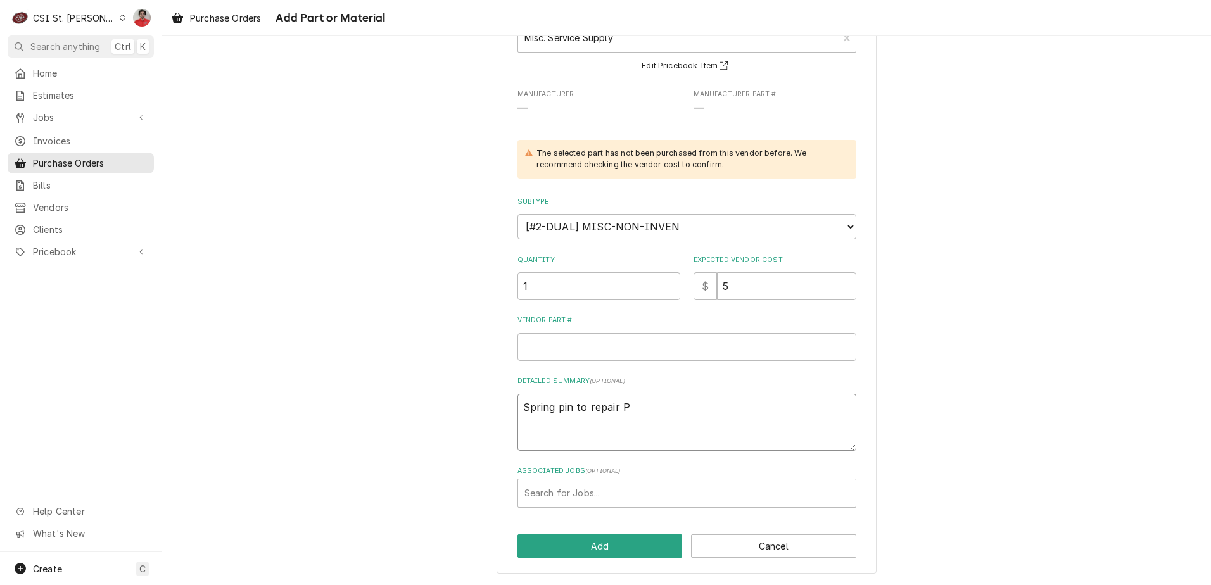
type textarea "Spring pin to repair Pa"
type textarea "x"
type textarea "Spring pin to repair Pal"
type textarea "x"
type textarea "Spring pin to repair Pall"
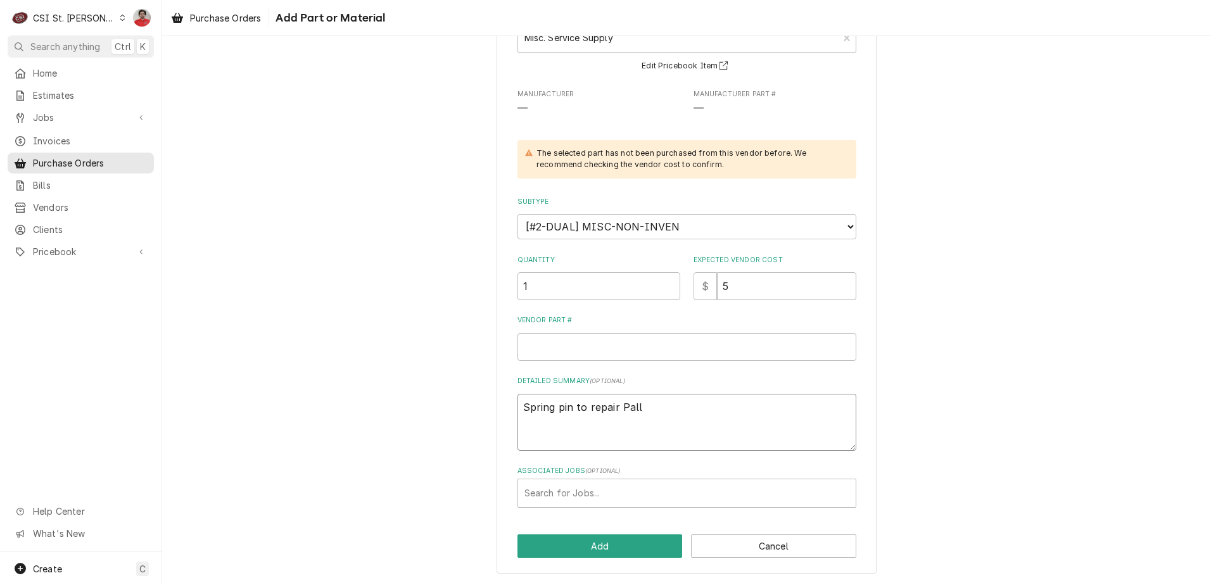
type textarea "x"
type textarea "Spring pin to repair Palle"
type textarea "x"
type textarea "Spring pin to repair Pallet"
type textarea "x"
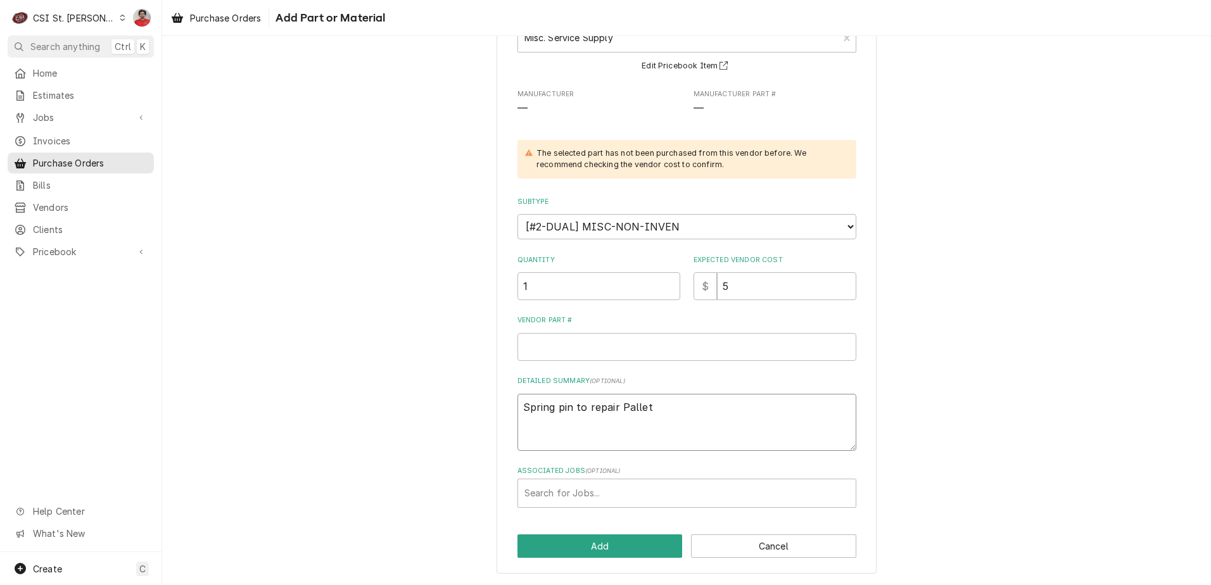
type textarea "Spring pin to repair Pallet"
type textarea "x"
type textarea "Spring pin to repair Pallet J"
type textarea "x"
type textarea "Spring pin to repair Pallet Ja"
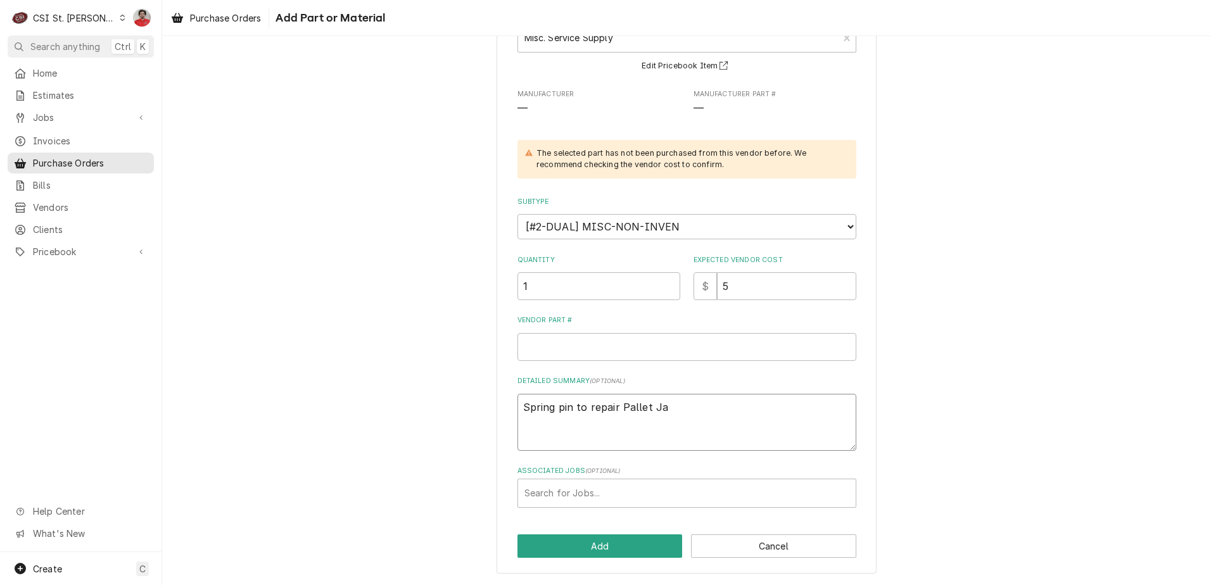
type textarea "x"
type textarea "Spring pin to repair Pallet Jac"
type textarea "x"
type textarea "Spring pin to repair Pallet Jack"
click at [626, 535] on button "Add" at bounding box center [599, 545] width 165 height 23
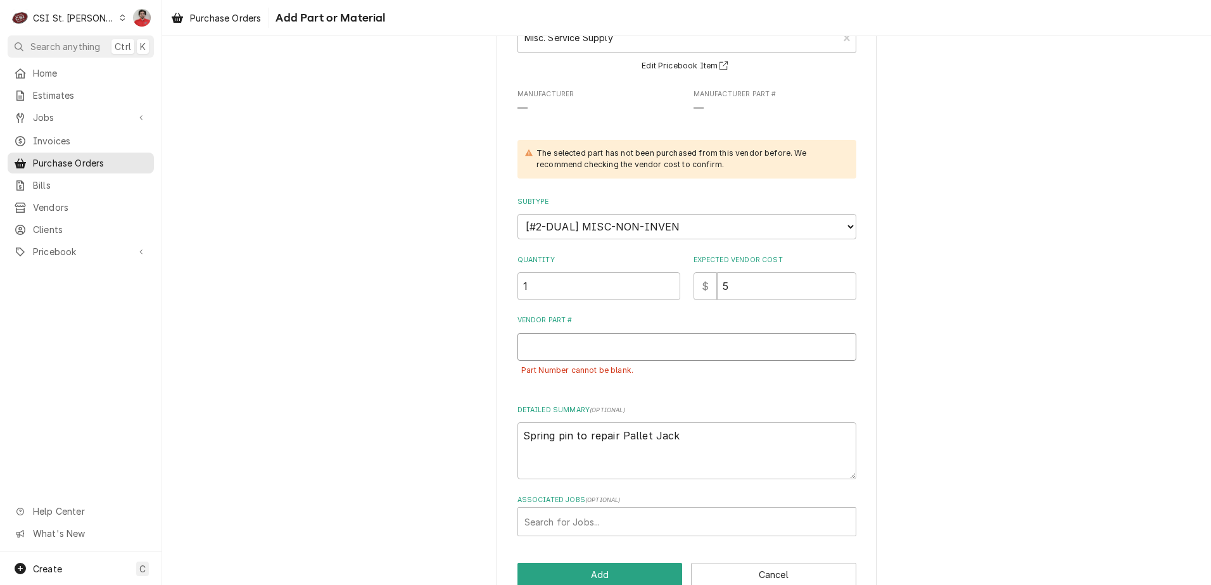
click at [569, 344] on input "Vendor Part #" at bounding box center [686, 347] width 339 height 28
click at [569, 343] on input "Vendor Part #" at bounding box center [686, 347] width 339 height 28
type textarea "x"
type input "H"
type textarea "x"
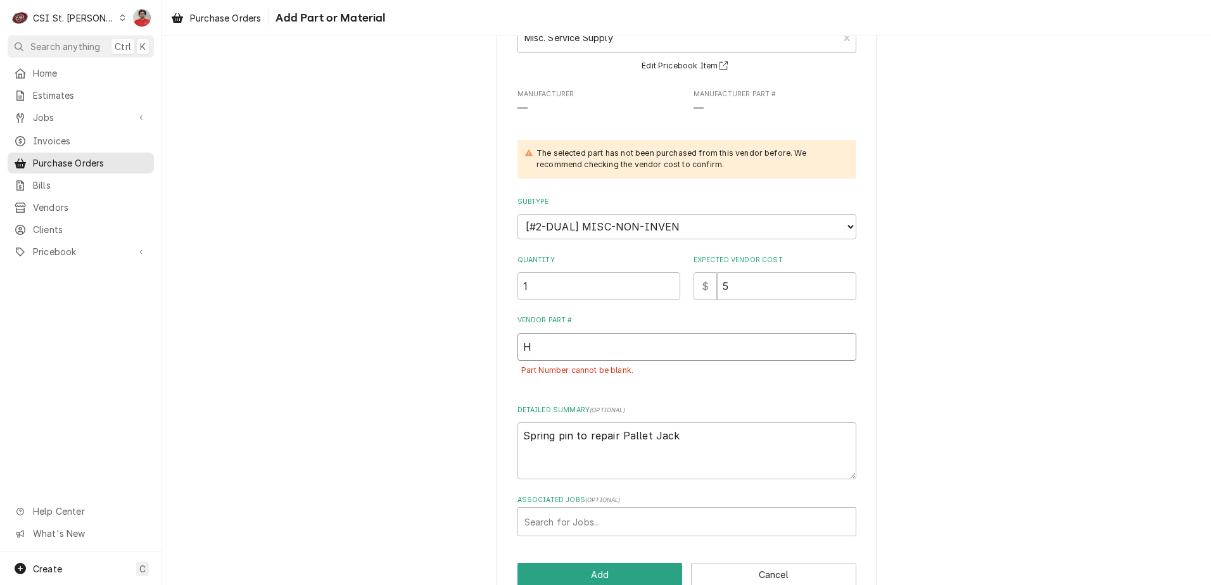
type input "H-"
type textarea "x"
type input "H-2"
type textarea "x"
type input "H-27"
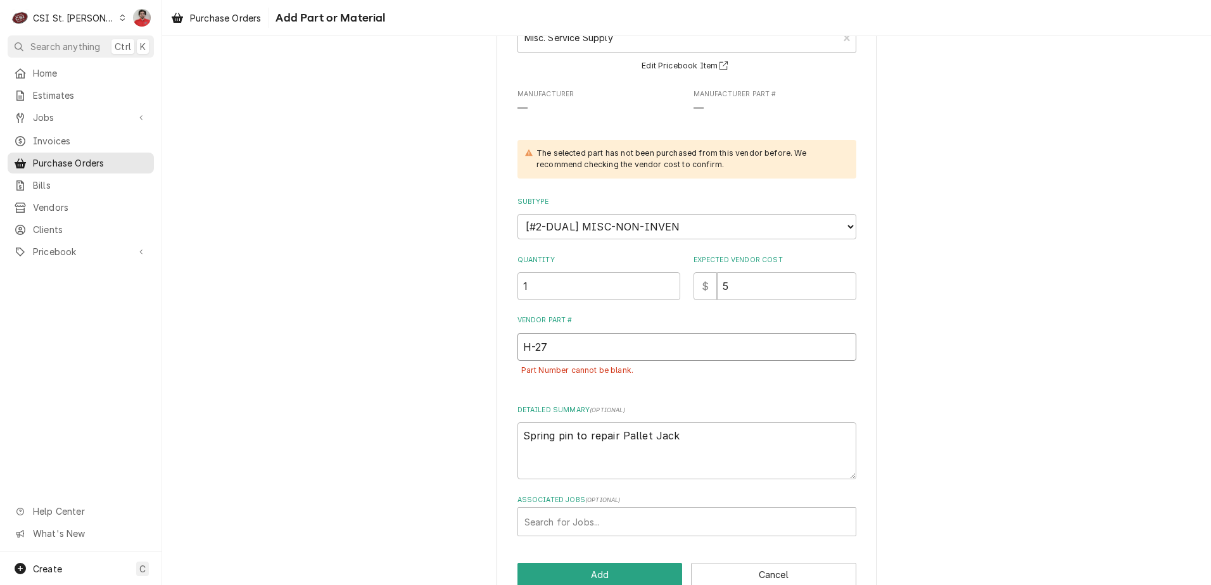
type textarea "x"
type input "H-272"
type textarea "x"
type input "H-2721"
type textarea "x"
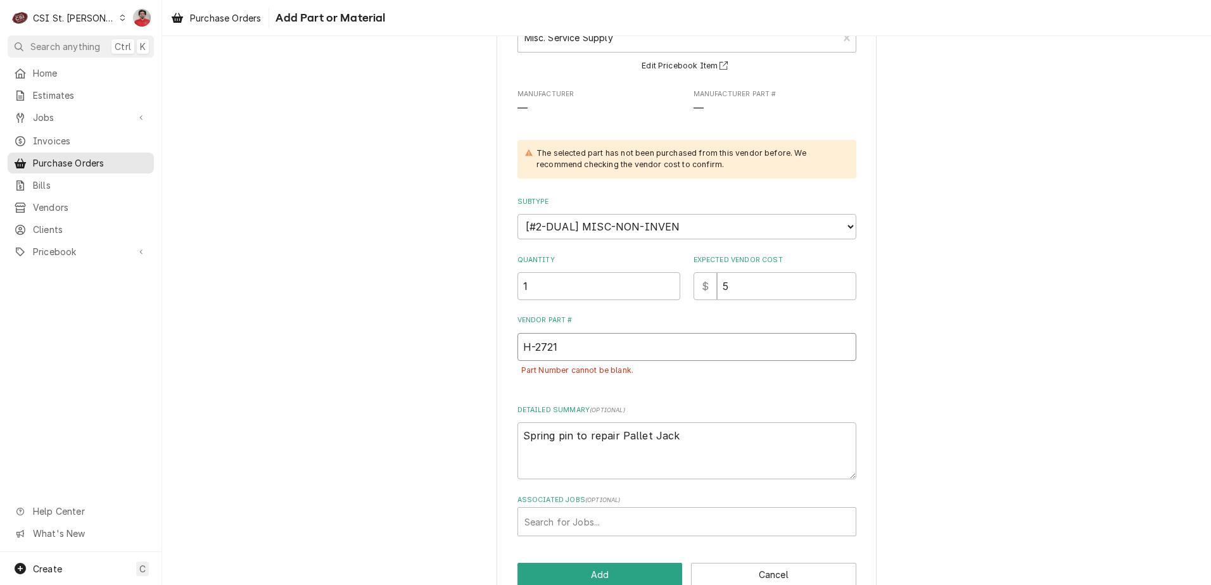
type input "H-2721-"
type textarea "x"
type input "H-2721-B"
type textarea "x"
type input "H-2721-B1"
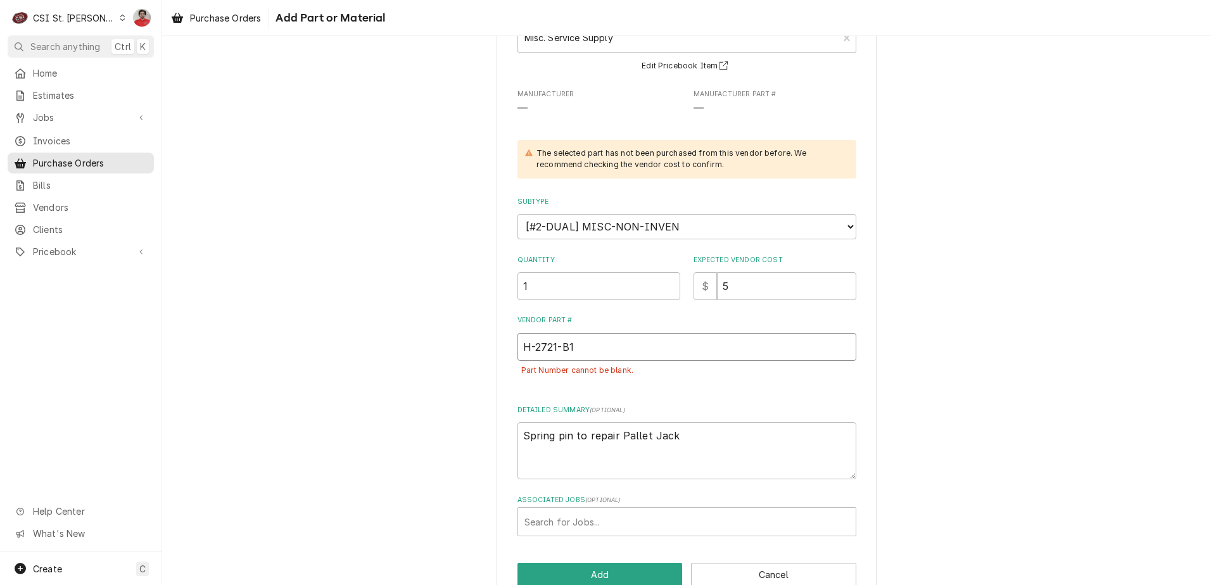
type textarea "x"
type input "H-2721-B10"
type textarea "x"
type input "H-2721-B104"
click at [596, 570] on button "Add" at bounding box center [599, 574] width 165 height 23
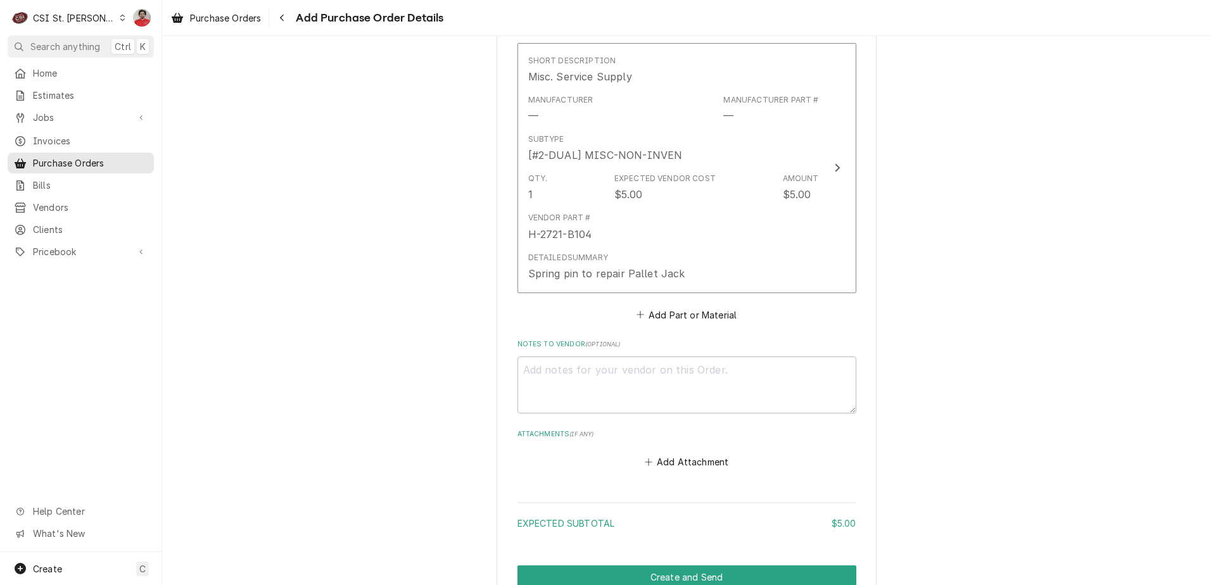
scroll to position [624, 0]
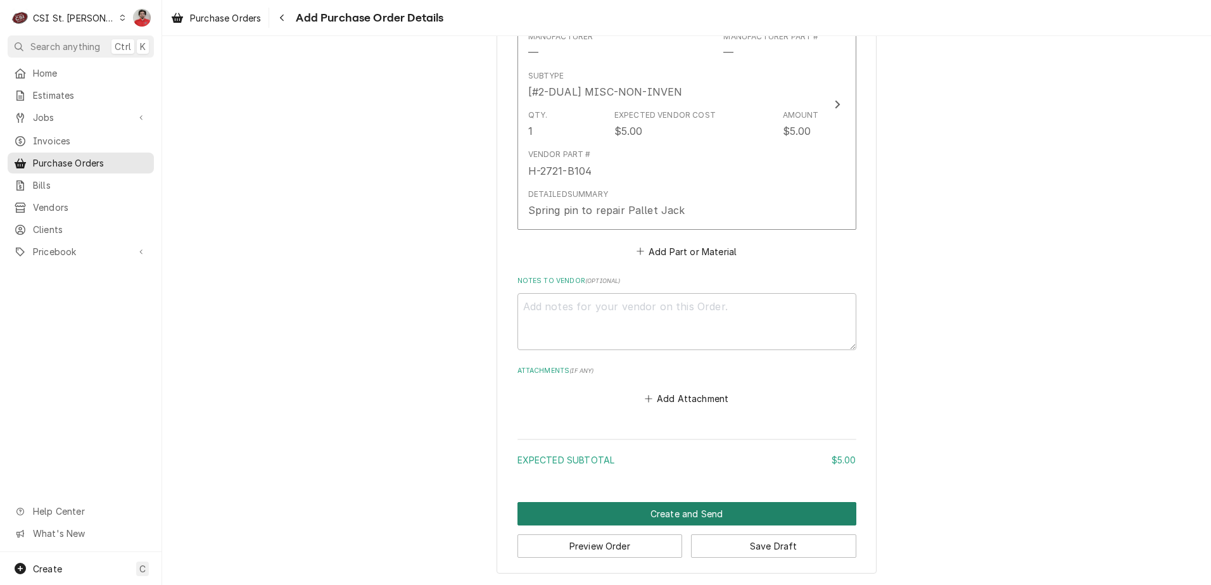
click at [678, 514] on button "Create and Send" at bounding box center [686, 513] width 339 height 23
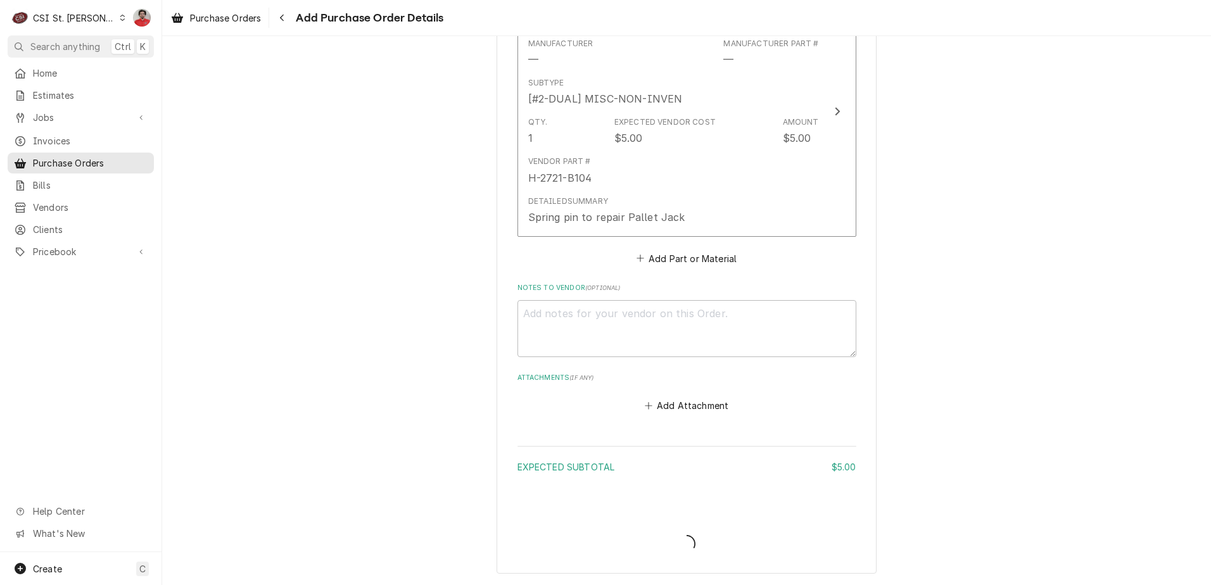
type textarea "x"
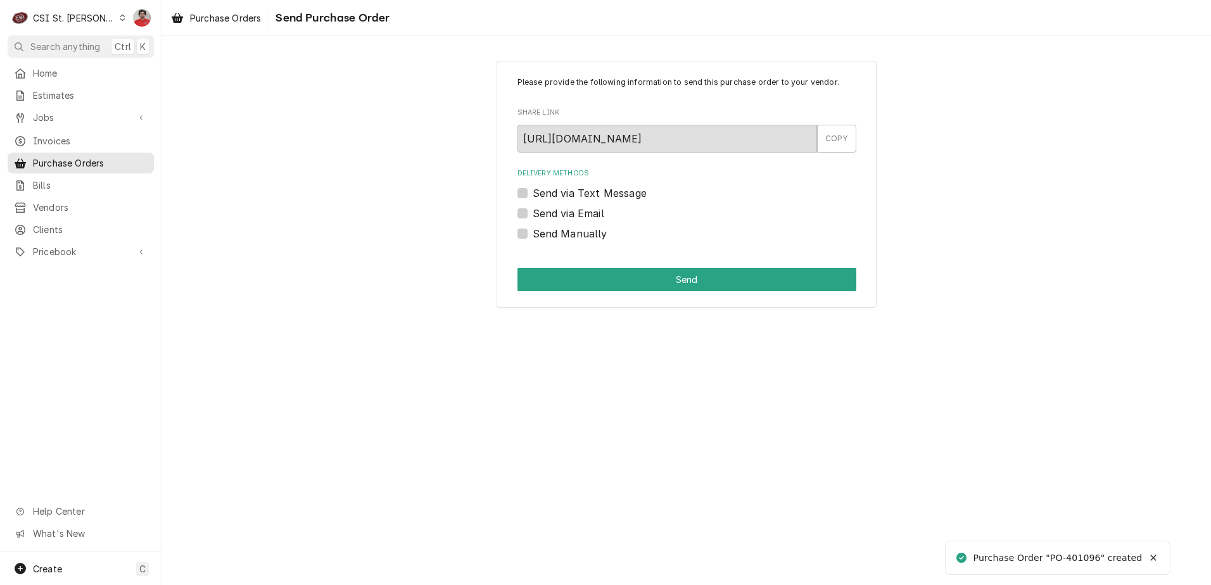
click at [588, 234] on label "Send Manually" at bounding box center [569, 233] width 75 height 15
click at [588, 234] on input "Send Manually" at bounding box center [701, 240] width 339 height 28
checkbox input "true"
click at [612, 275] on button "Send" at bounding box center [686, 279] width 339 height 23
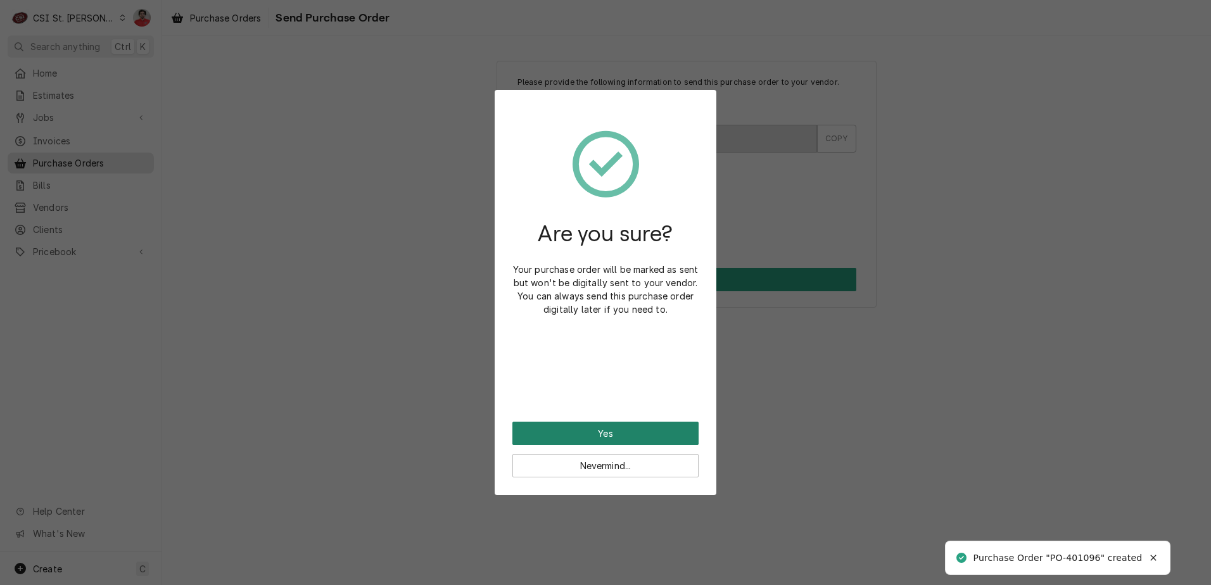
click at [630, 433] on button "Yes" at bounding box center [605, 433] width 186 height 23
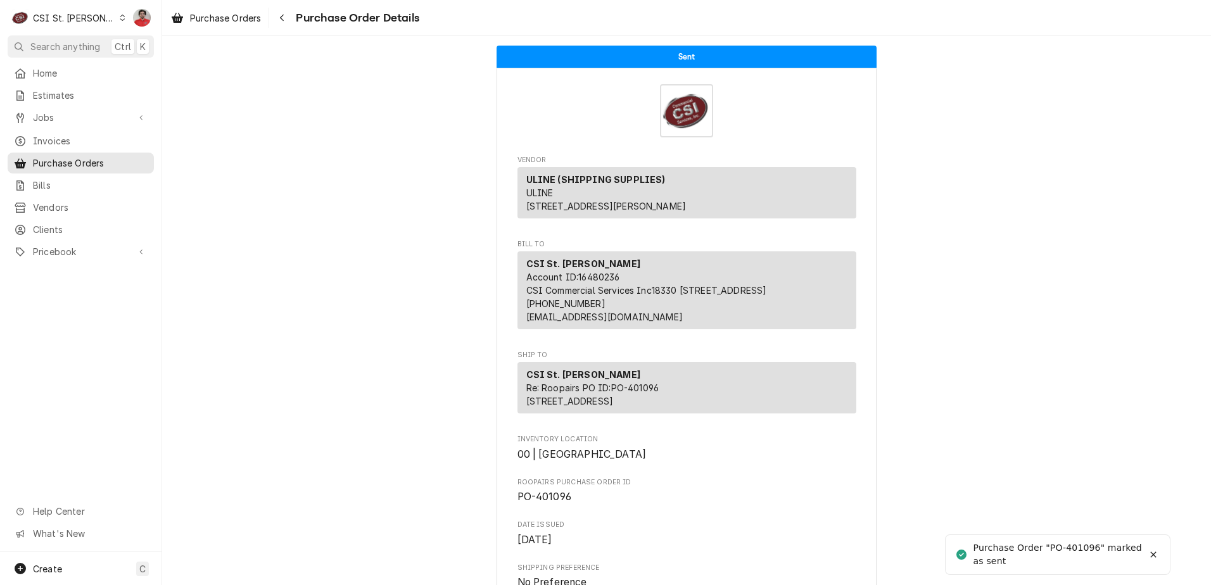
scroll to position [190, 0]
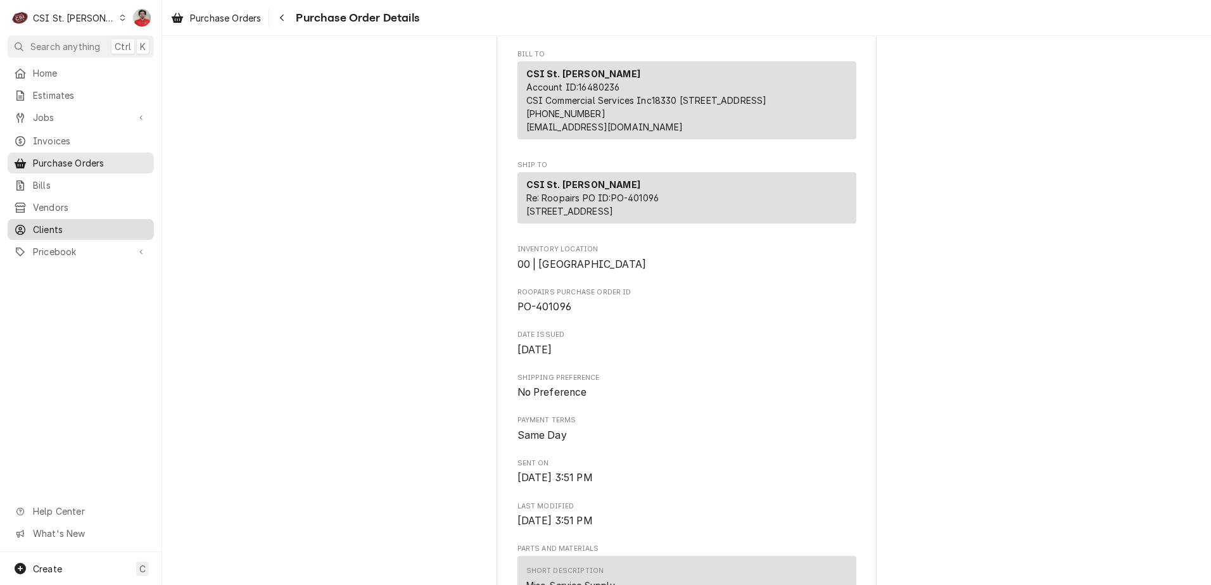
click at [65, 228] on span "Clients" at bounding box center [90, 229] width 115 height 13
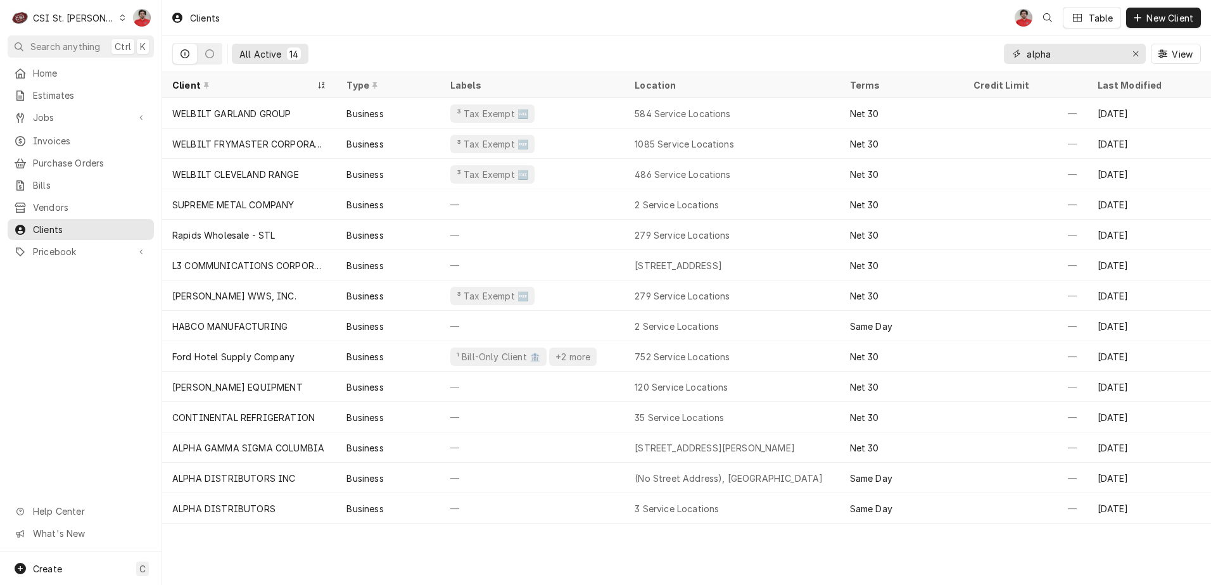
click at [1100, 51] on input "alpha" at bounding box center [1073, 54] width 95 height 20
type input "CFM"
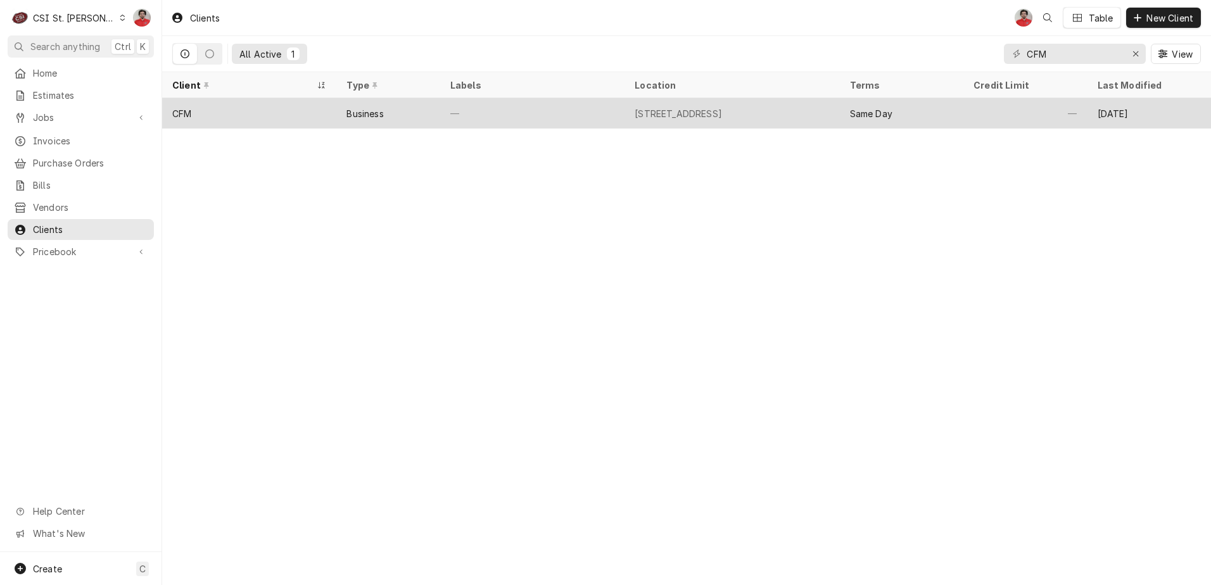
click at [726, 122] on div "[STREET_ADDRESS]" at bounding box center [731, 113] width 215 height 30
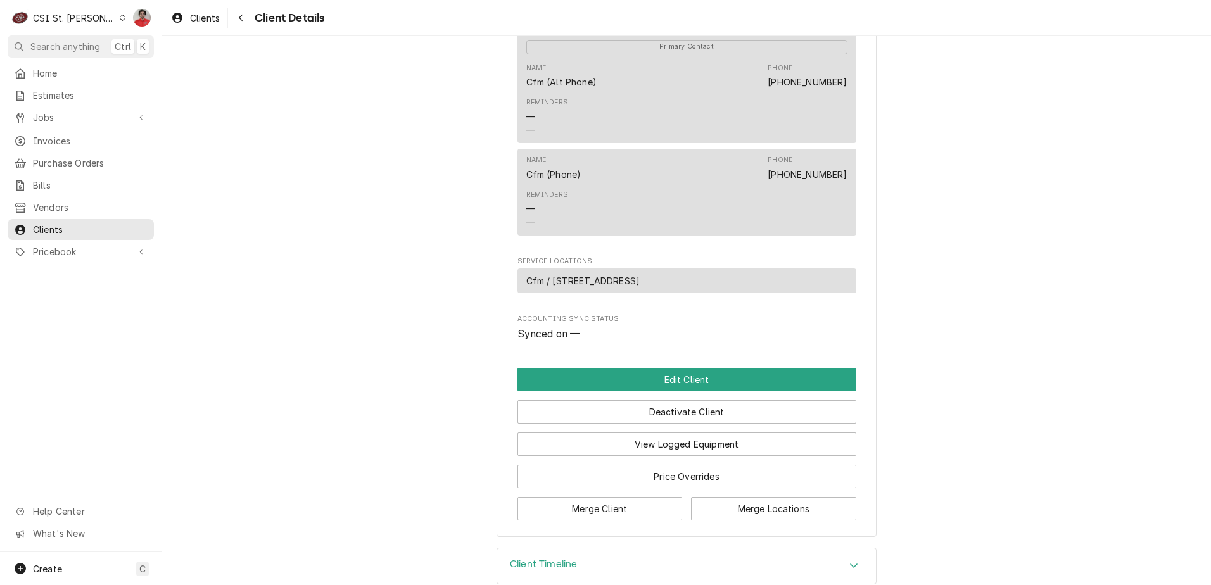
scroll to position [481, 0]
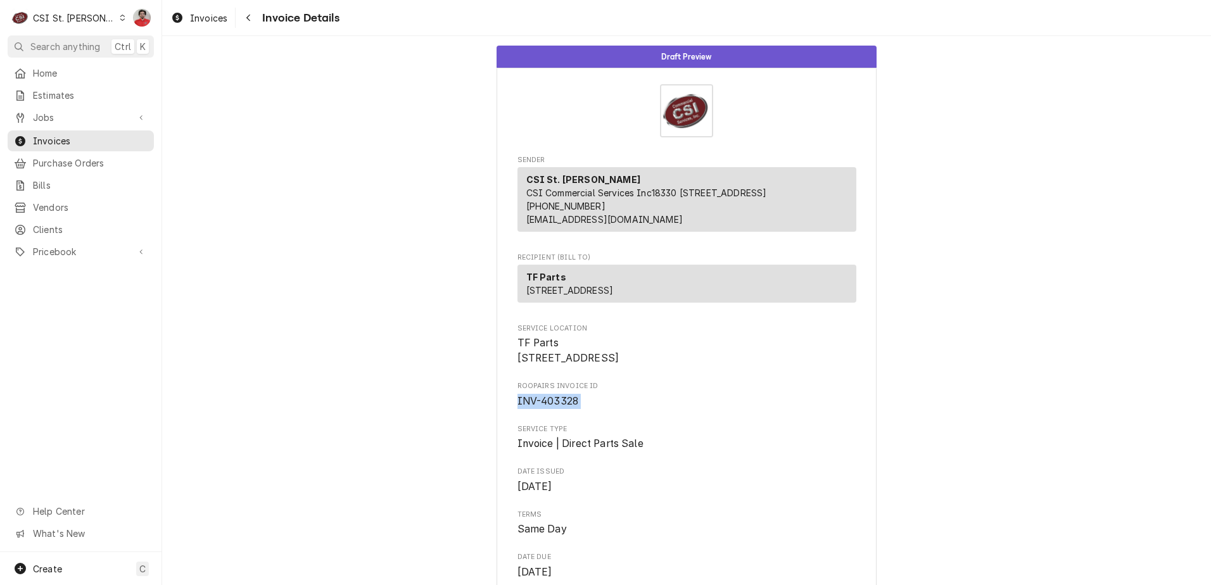
click at [72, 20] on div "CSI St. [PERSON_NAME]" at bounding box center [74, 17] width 82 height 13
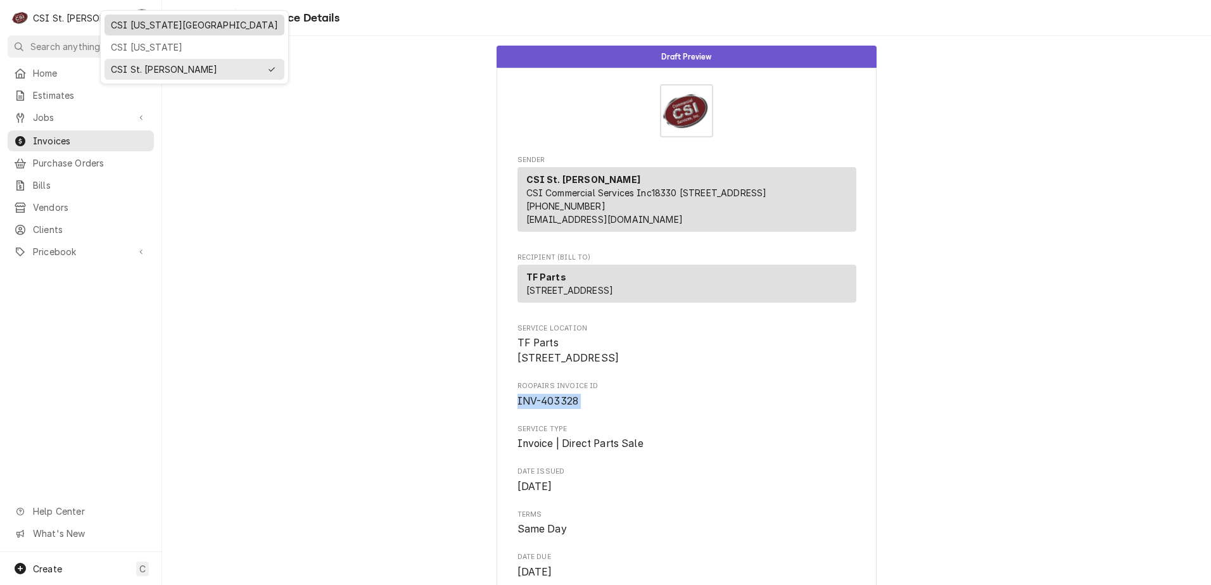
click at [147, 32] on div "CSI Kansas City" at bounding box center [194, 25] width 175 height 16
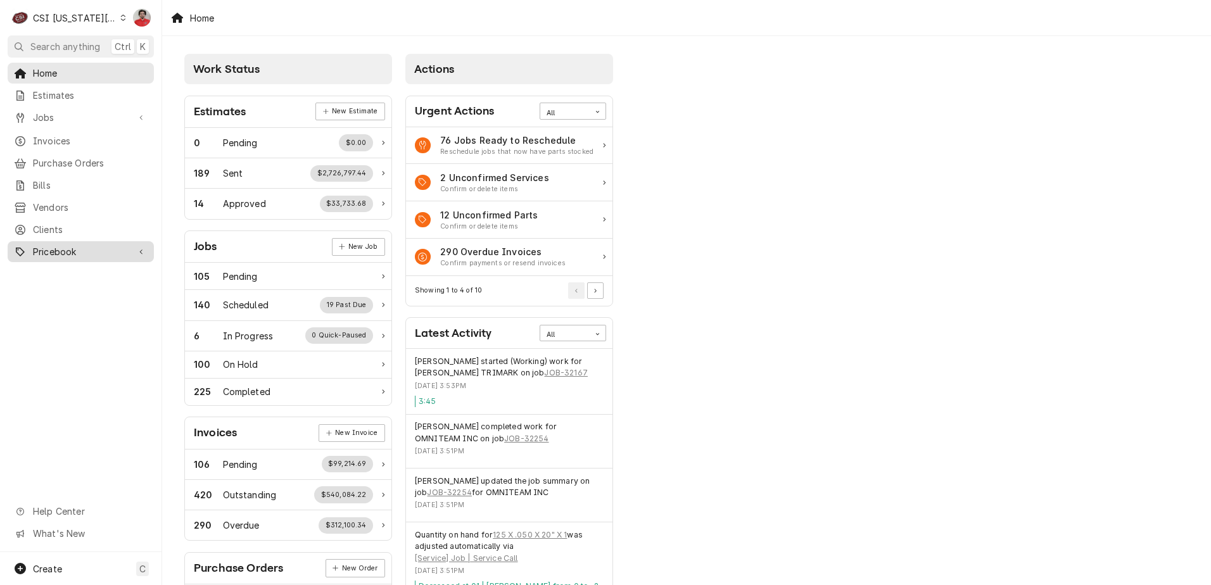
click at [60, 245] on span "Pricebook" at bounding box center [81, 251] width 96 height 13
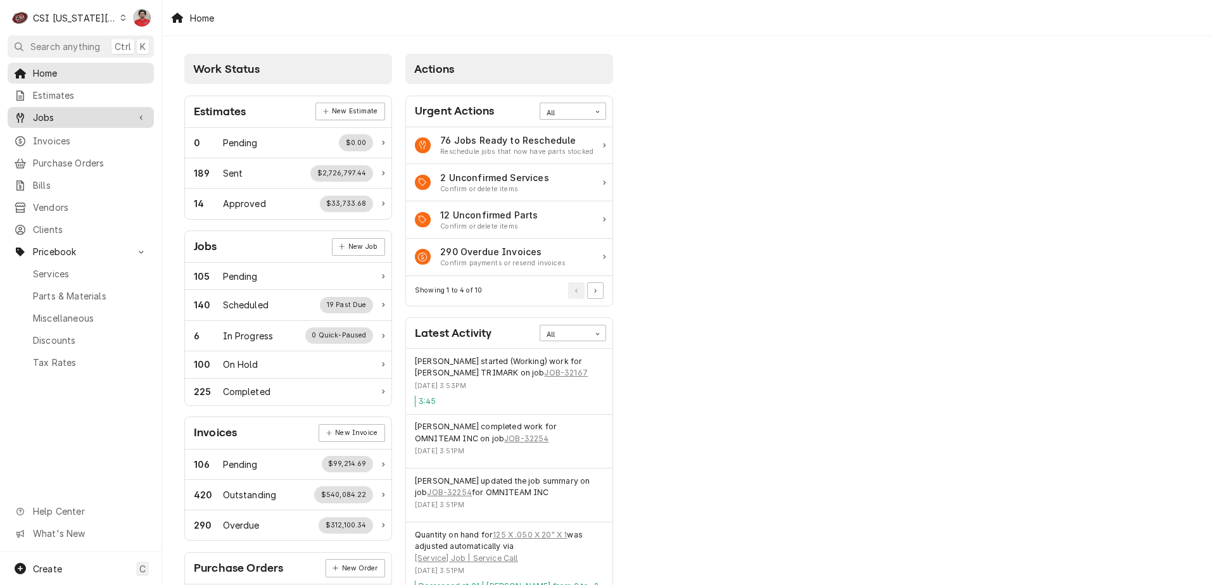
click at [63, 115] on span "Jobs" at bounding box center [81, 117] width 96 height 13
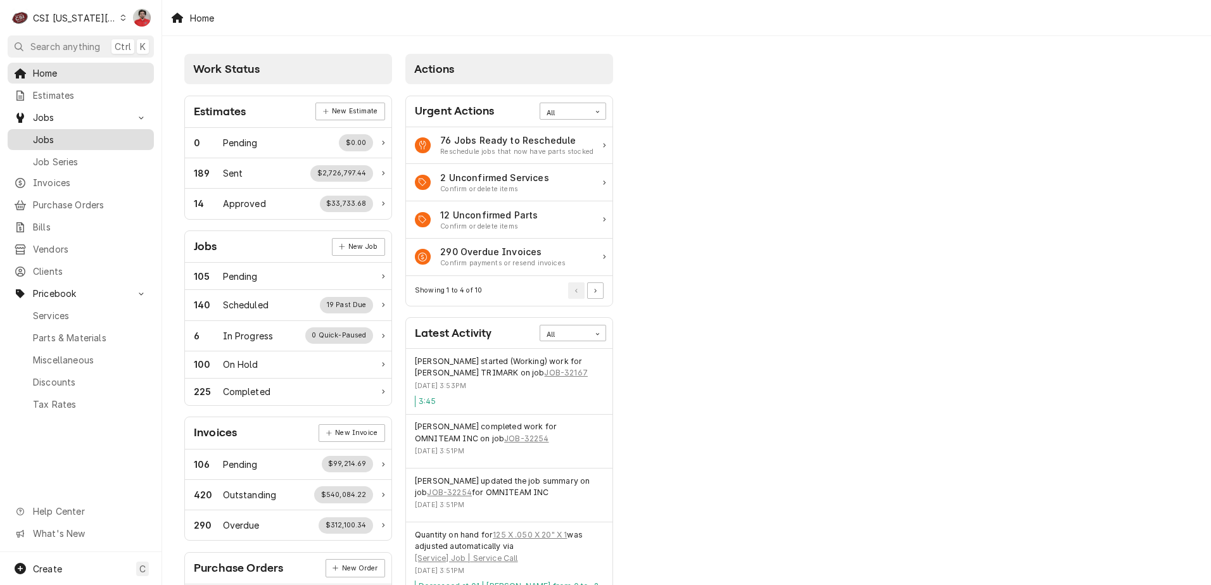
click at [67, 133] on span "Jobs" at bounding box center [90, 139] width 115 height 13
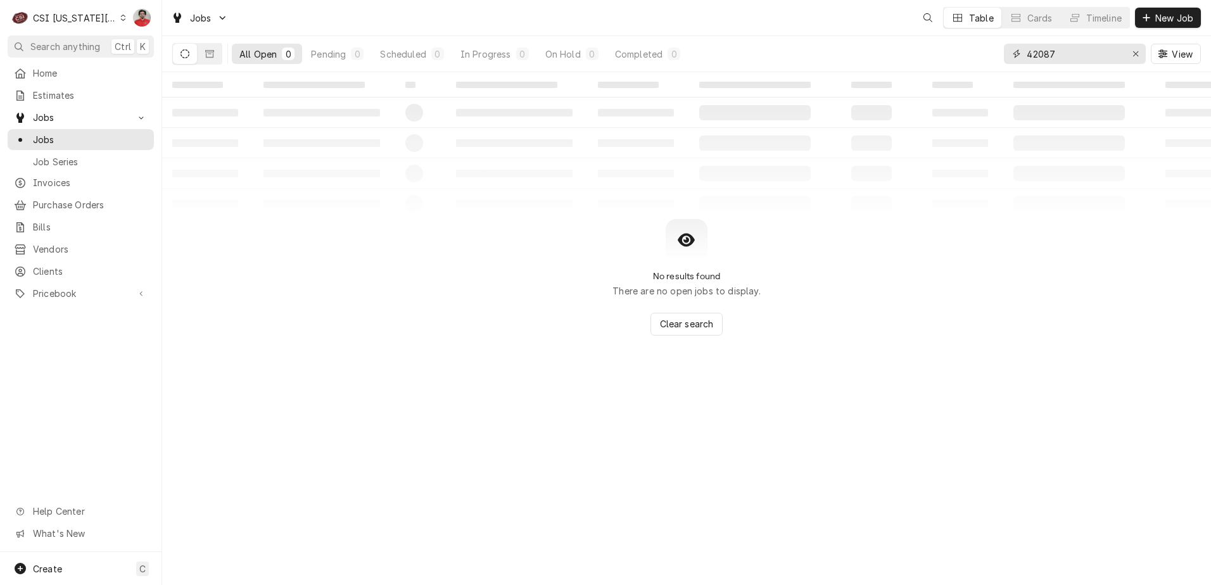
click at [1047, 60] on input "42087" at bounding box center [1073, 54] width 95 height 20
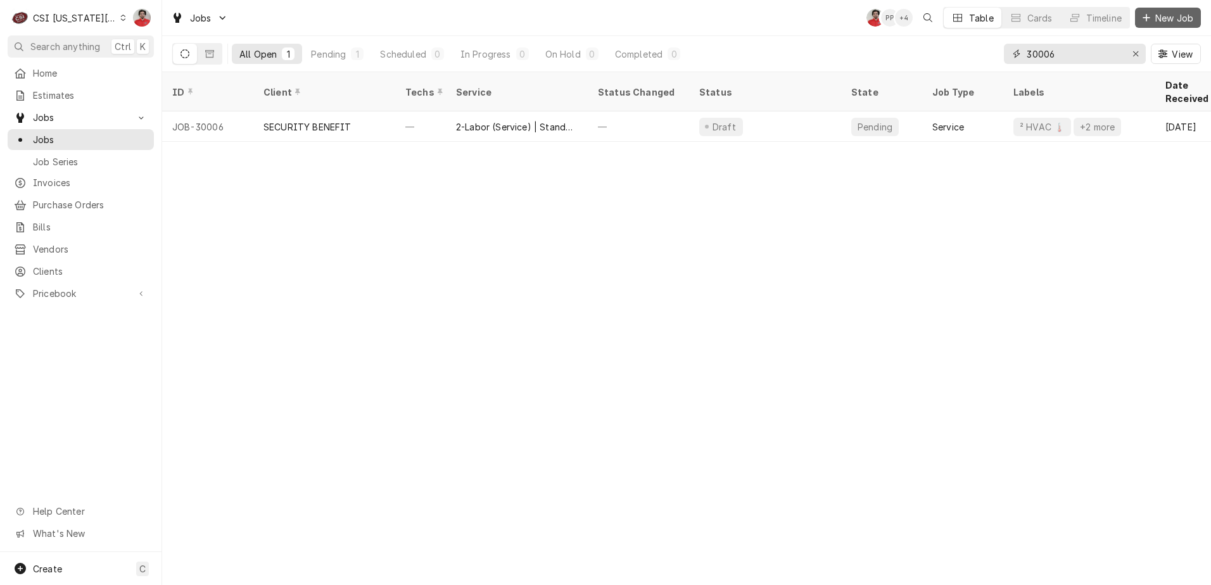
type input "30006"
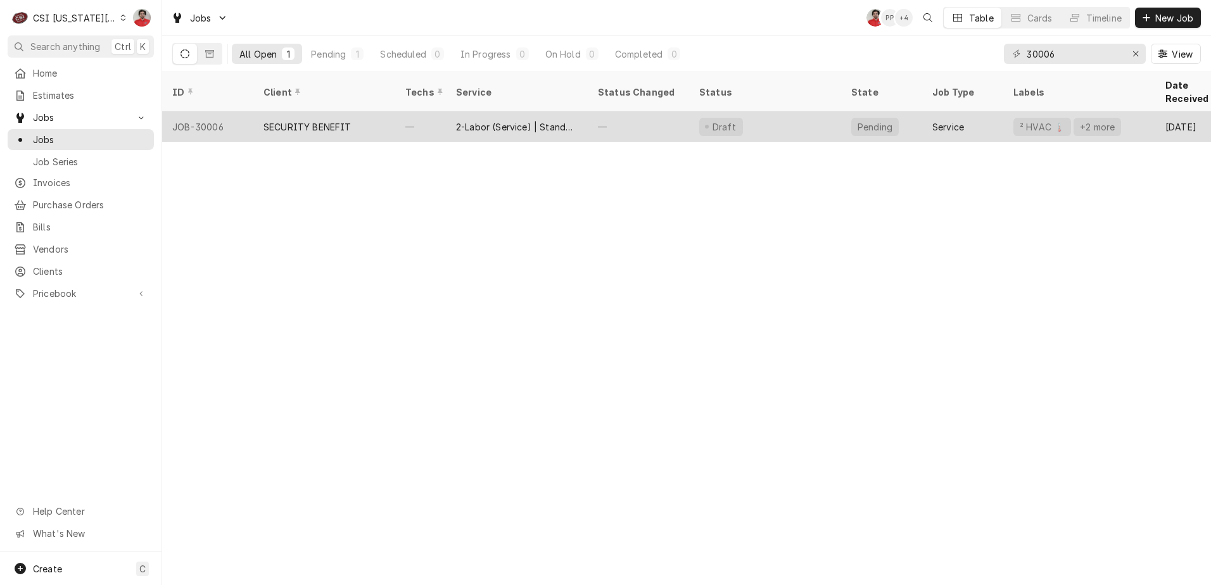
click at [471, 120] on div "2-Labor (Service) | Standard | Estimated" at bounding box center [517, 126] width 122 height 13
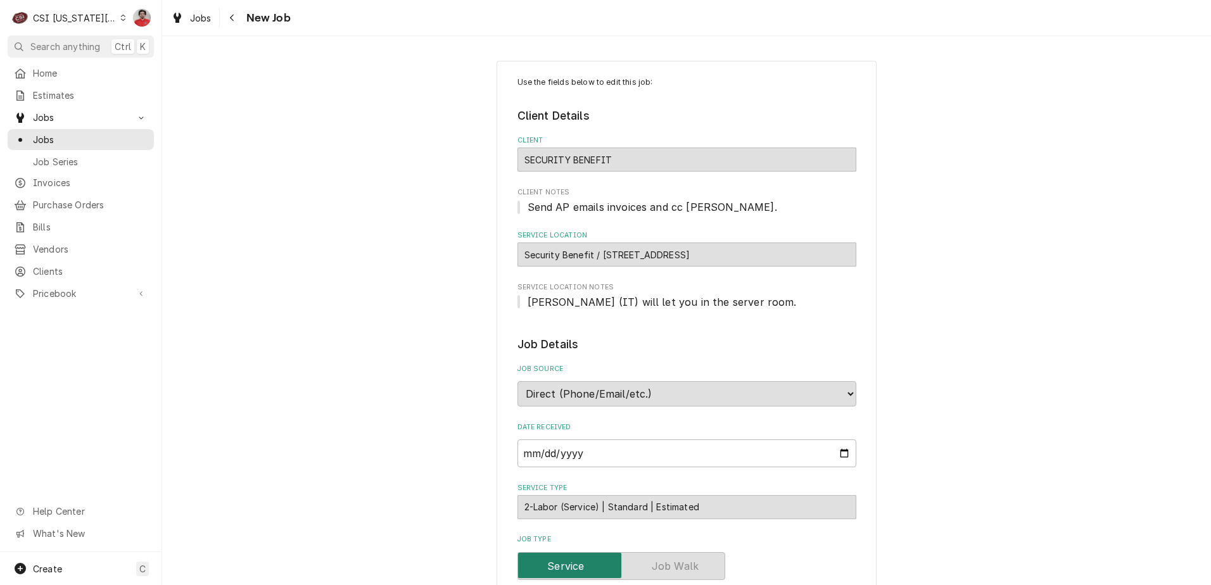
type textarea "x"
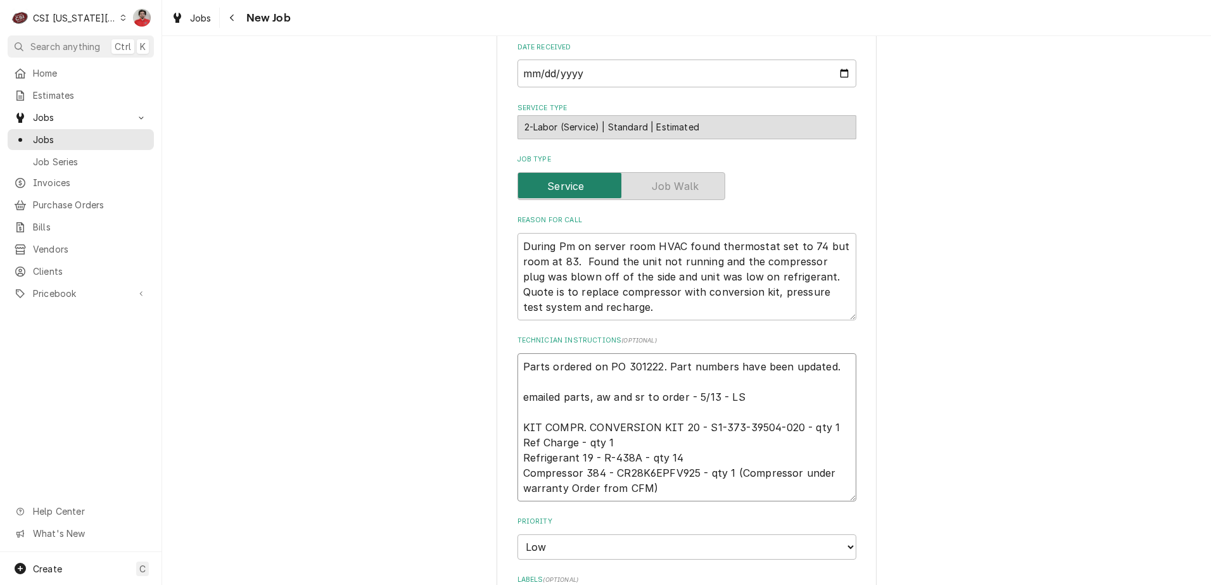
click at [641, 366] on textarea "Parts ordered on PO 301222. Part numbers have been updated. emailed parts, aw a…" at bounding box center [686, 427] width 339 height 148
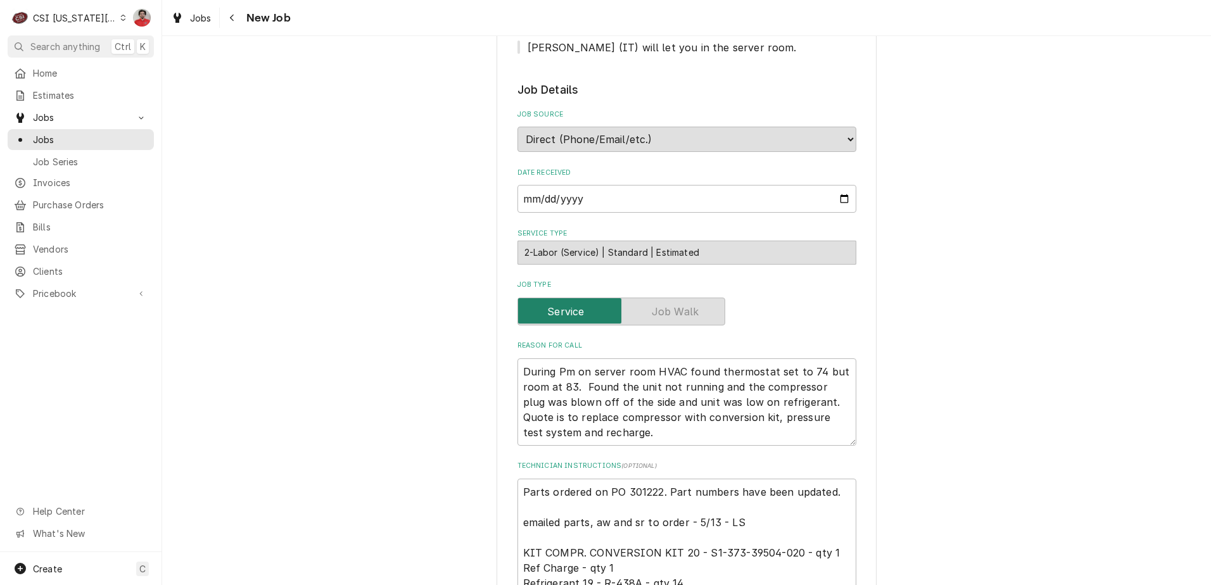
scroll to position [0, 0]
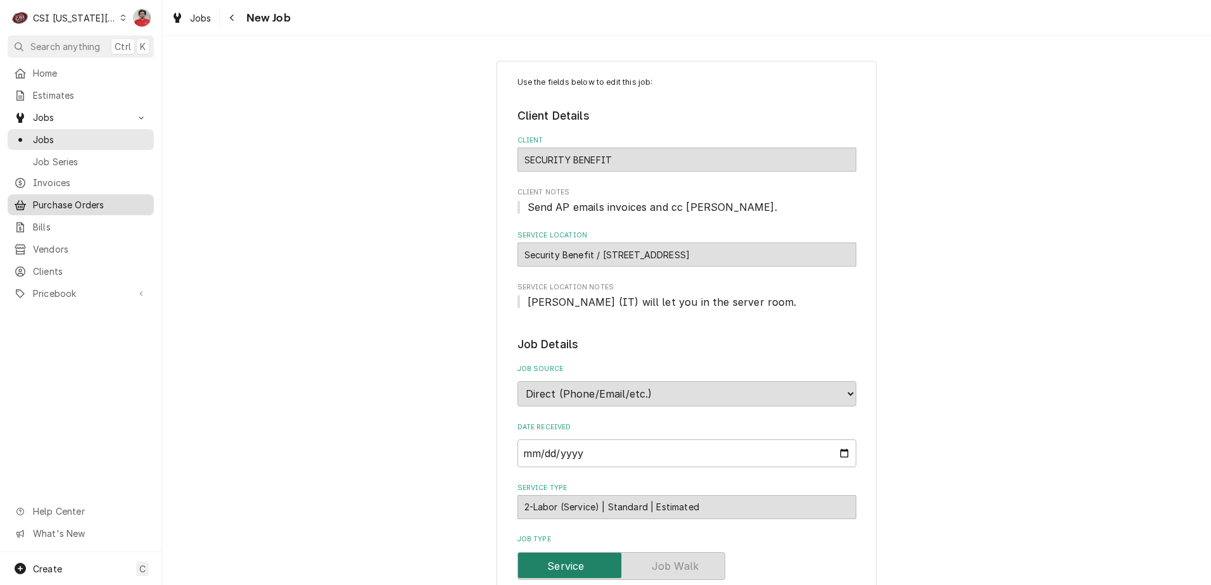
click at [70, 207] on div "Purchase Orders" at bounding box center [80, 205] width 141 height 16
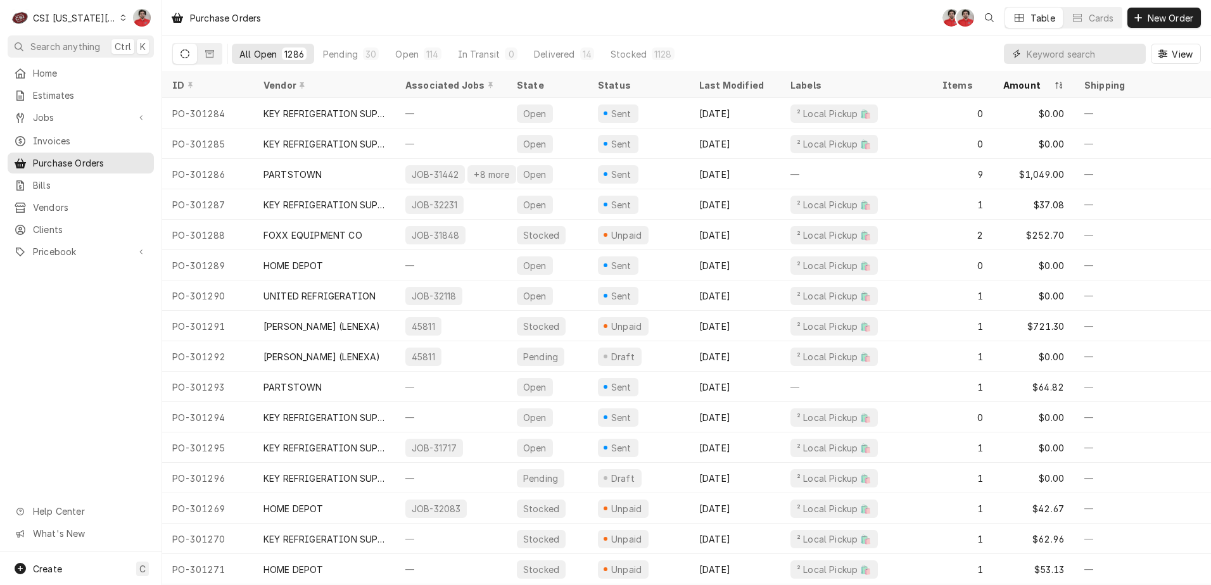
paste input "301222"
click at [1062, 51] on input "Dynamic Content Wrapper" at bounding box center [1082, 54] width 113 height 20
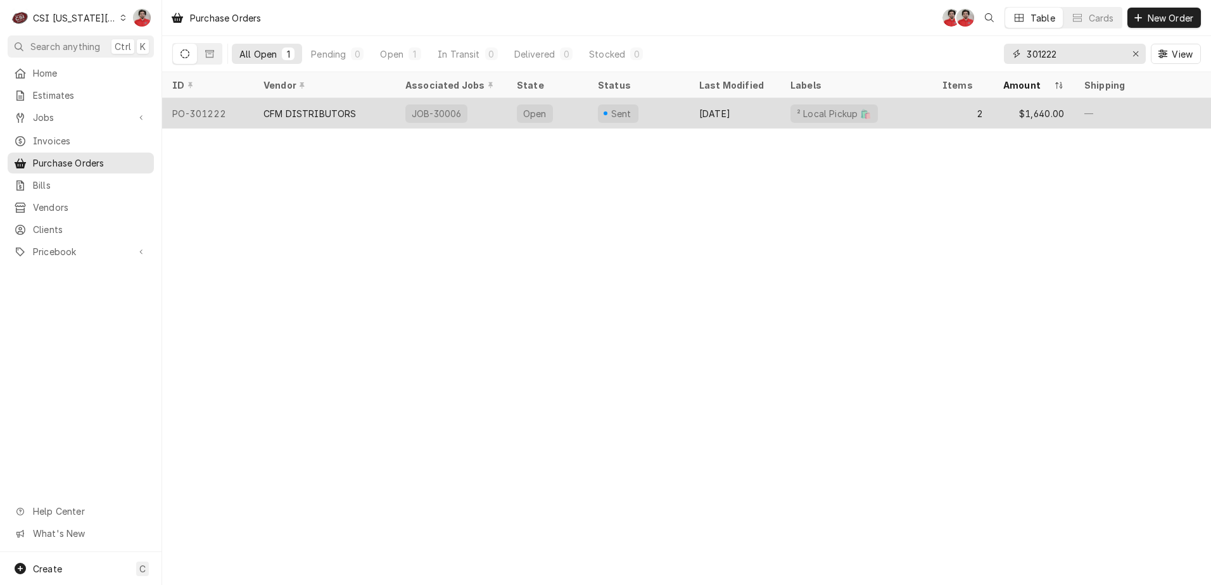
type input "301222"
click at [476, 110] on div "JOB-30006" at bounding box center [450, 113] width 111 height 30
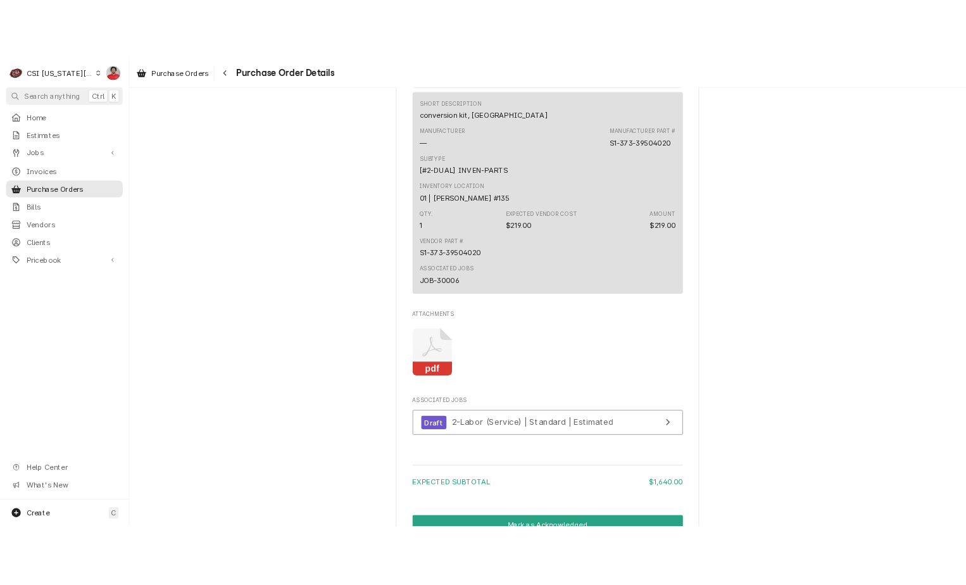
scroll to position [1140, 0]
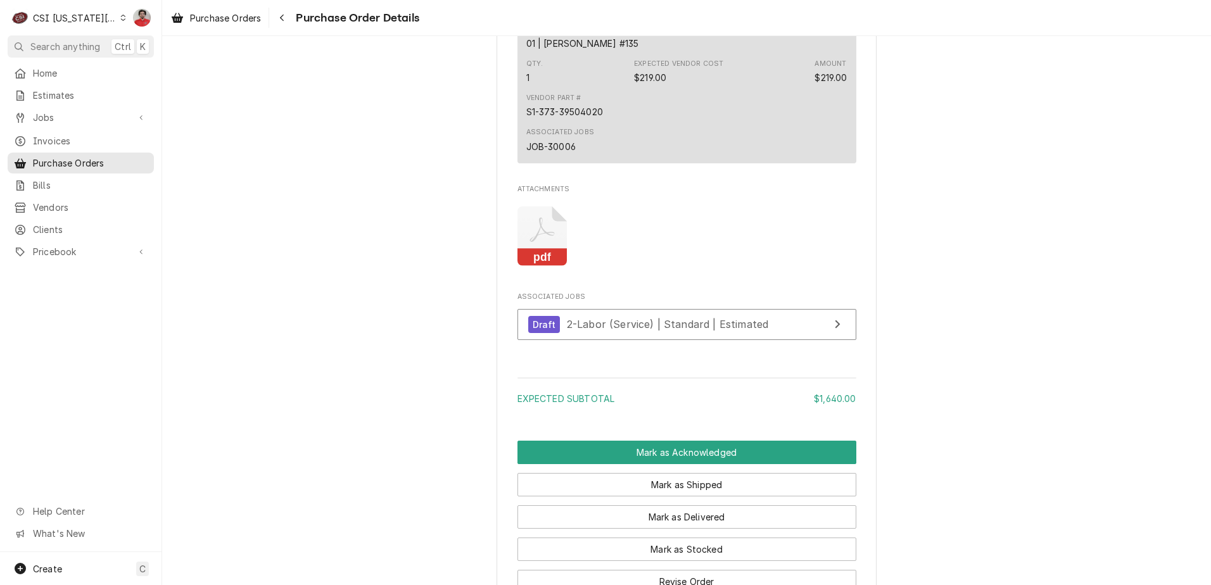
click at [555, 267] on icon "Attachments" at bounding box center [542, 236] width 50 height 60
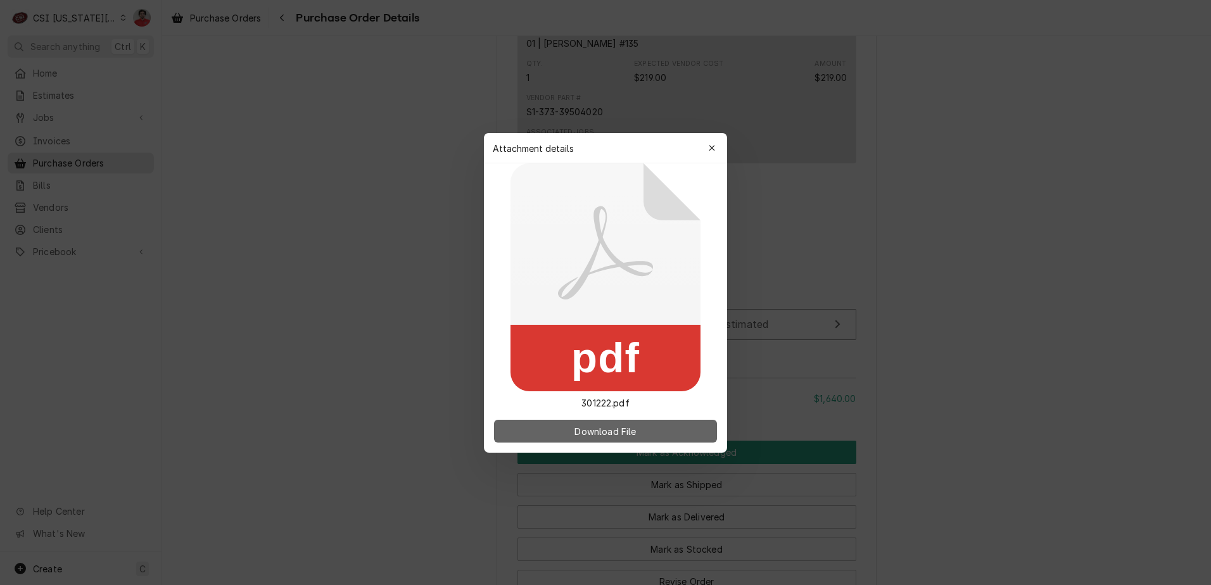
click at [591, 433] on span "Download File" at bounding box center [605, 430] width 66 height 13
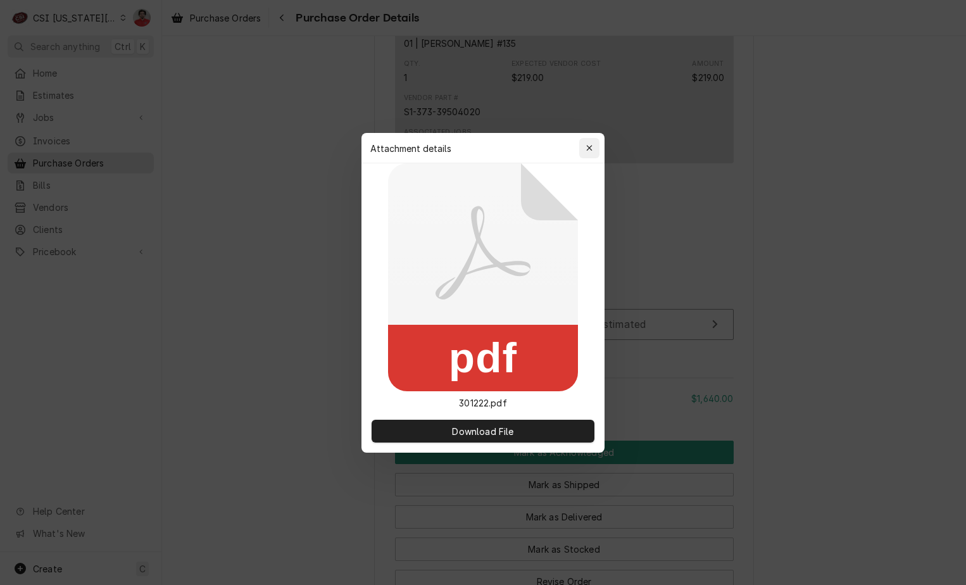
click at [586, 144] on div "button" at bounding box center [589, 148] width 13 height 13
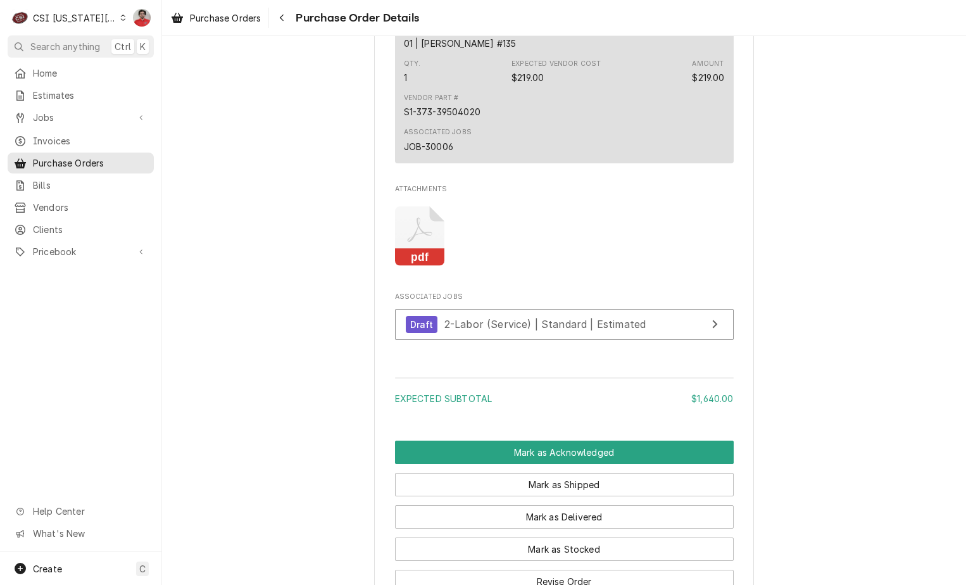
click at [410, 242] on icon "Attachments" at bounding box center [419, 230] width 25 height 25
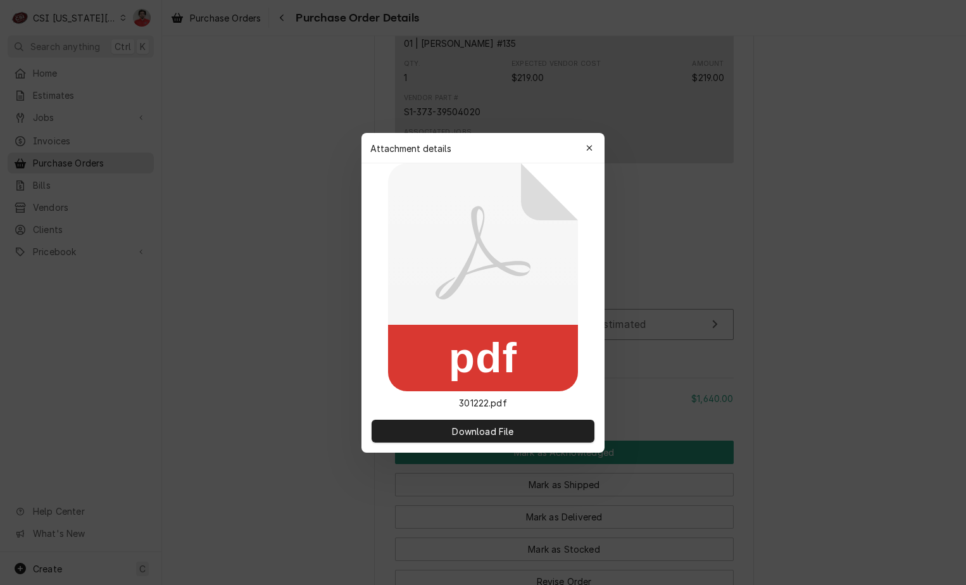
drag, startPoint x: 467, startPoint y: 422, endPoint x: 914, endPoint y: 151, distance: 522.7
click at [876, 179] on body "C CSI [US_STATE] City NF Search anything Ctrl K Home Estimates Jobs Jobs Job Se…" at bounding box center [483, 292] width 966 height 585
drag, startPoint x: 589, startPoint y: 146, endPoint x: 473, endPoint y: 207, distance: 131.7
click at [590, 146] on icon "button" at bounding box center [589, 148] width 7 height 9
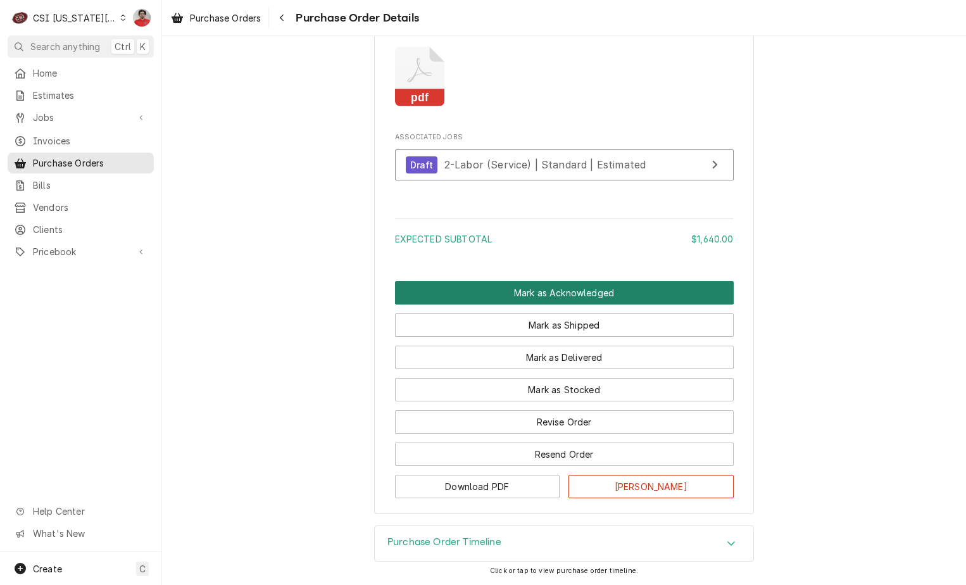
scroll to position [1339, 0]
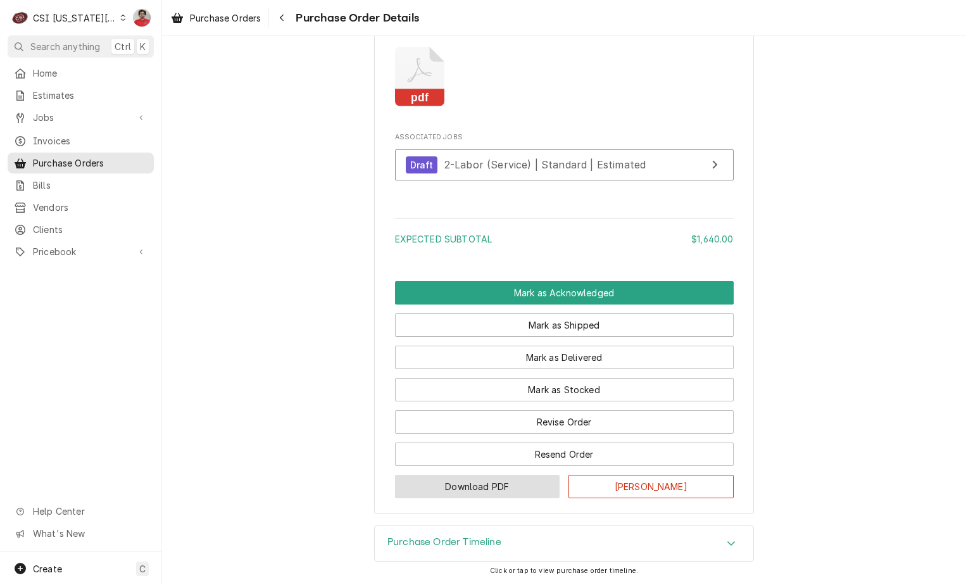
click at [478, 491] on button "Download PDF" at bounding box center [477, 486] width 165 height 23
